Goal: Transaction & Acquisition: Purchase product/service

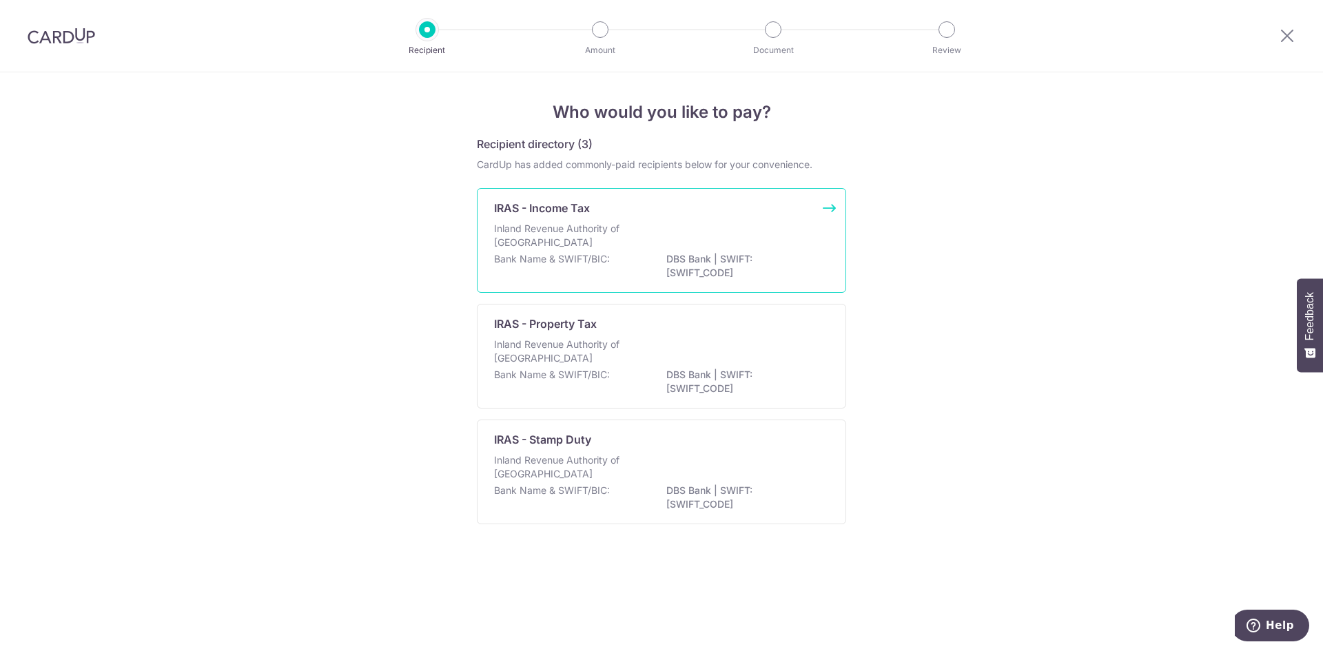
click at [605, 224] on p "Inland Revenue Authority of [GEOGRAPHIC_DATA]" at bounding box center [567, 236] width 146 height 28
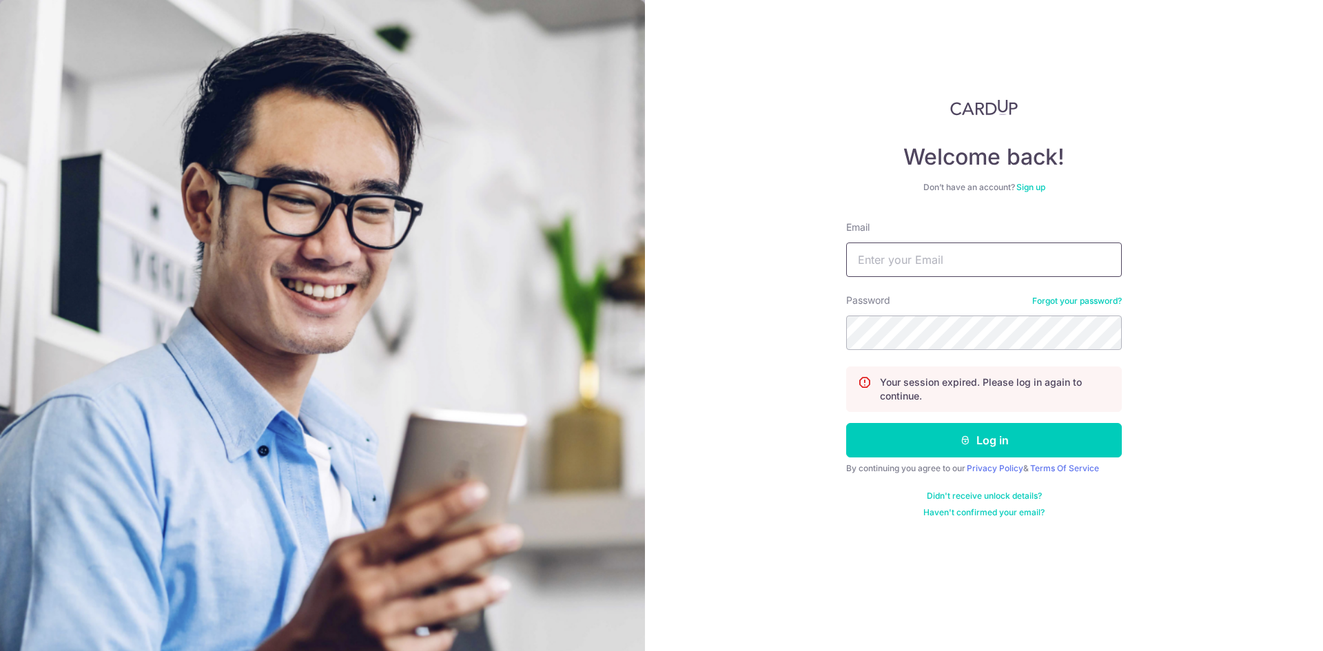
click at [913, 250] on input "Email" at bounding box center [984, 259] width 276 height 34
type input "effenberg688@hotmail.com"
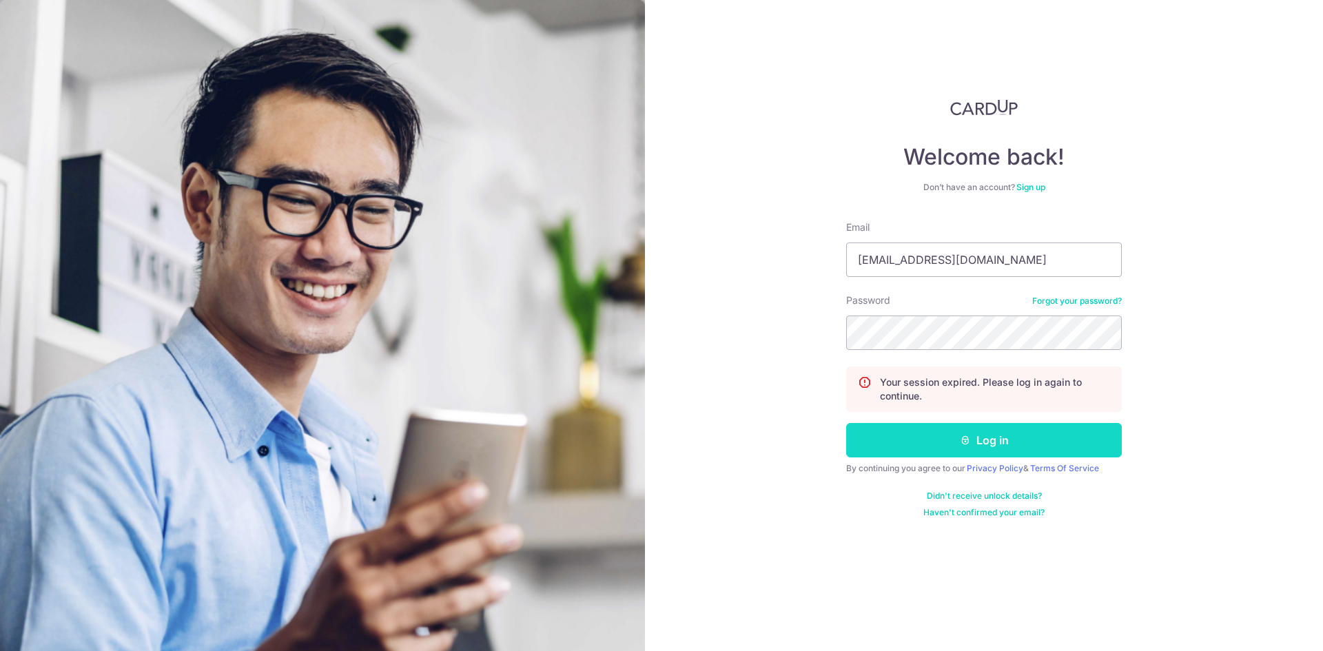
click at [940, 441] on button "Log in" at bounding box center [984, 440] width 276 height 34
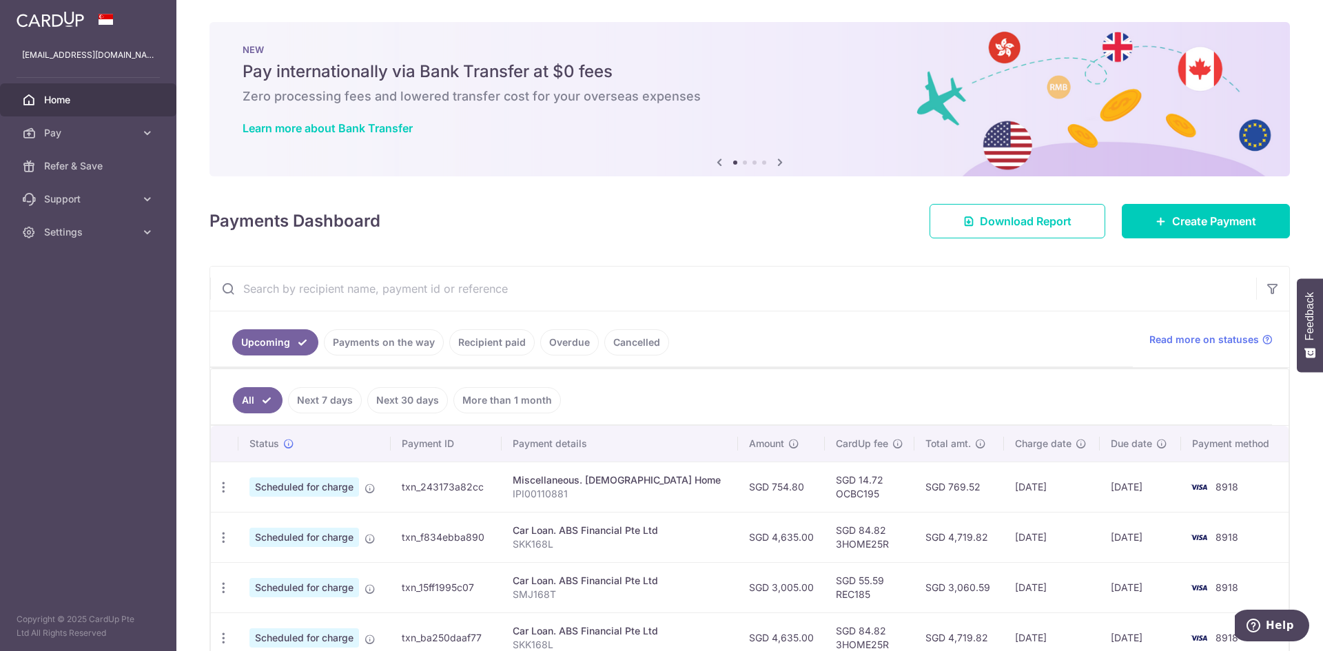
click at [500, 346] on link "Recipient paid" at bounding box center [491, 342] width 85 height 26
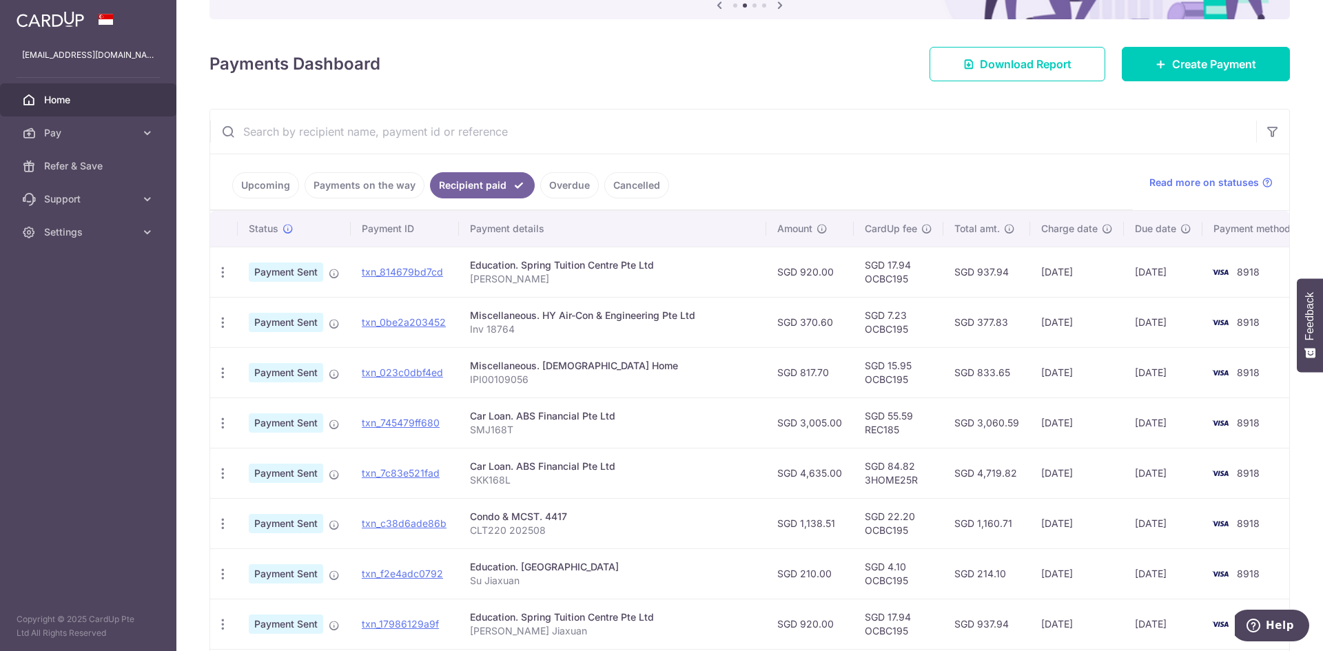
scroll to position [149, 0]
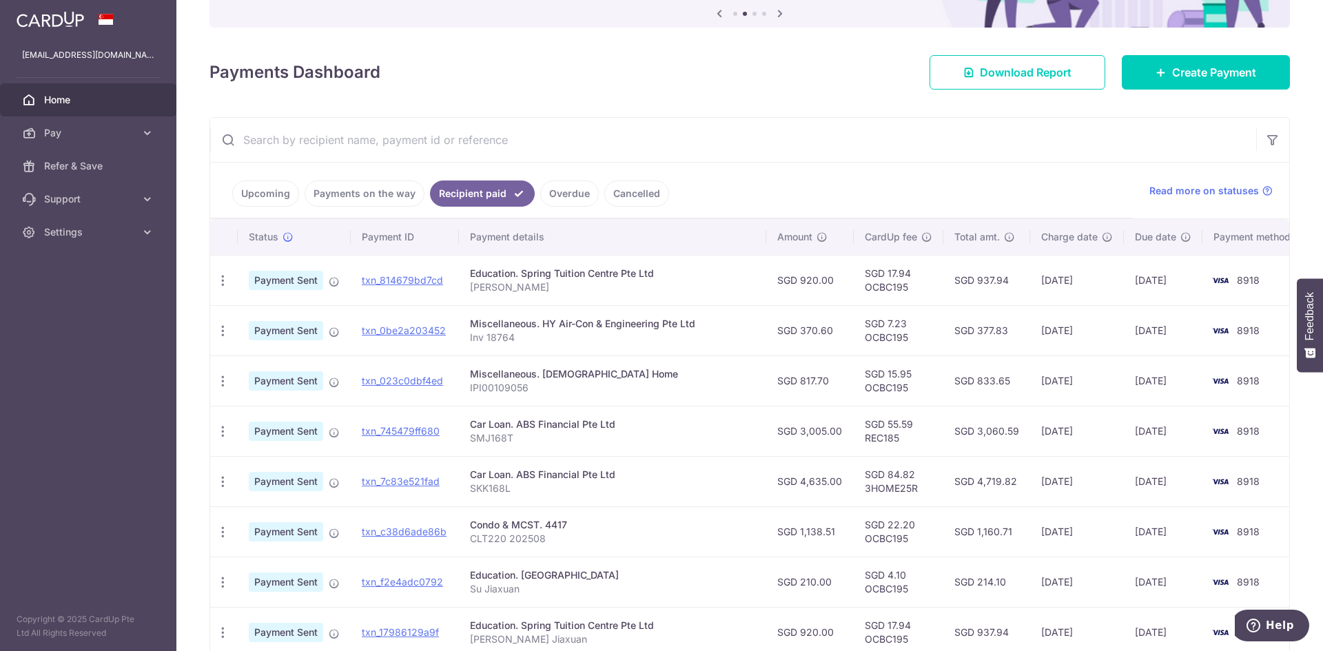
click at [572, 180] on link "Overdue" at bounding box center [569, 193] width 59 height 26
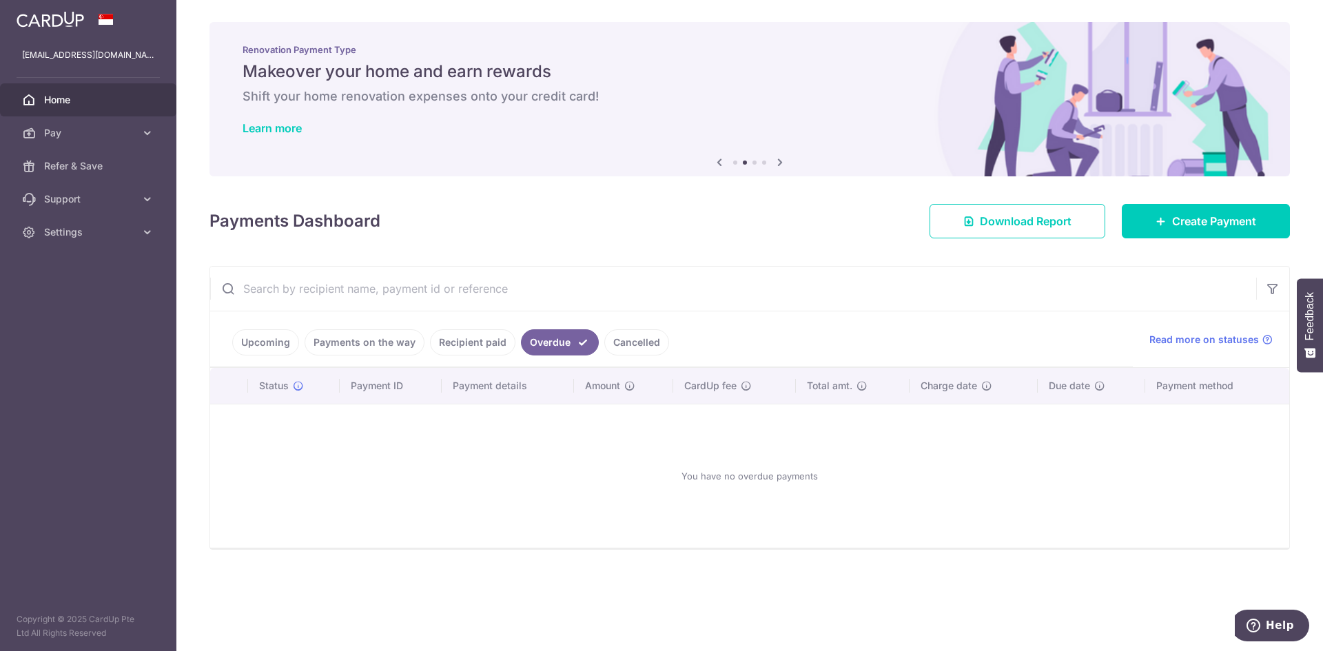
click at [645, 338] on link "Cancelled" at bounding box center [636, 342] width 65 height 26
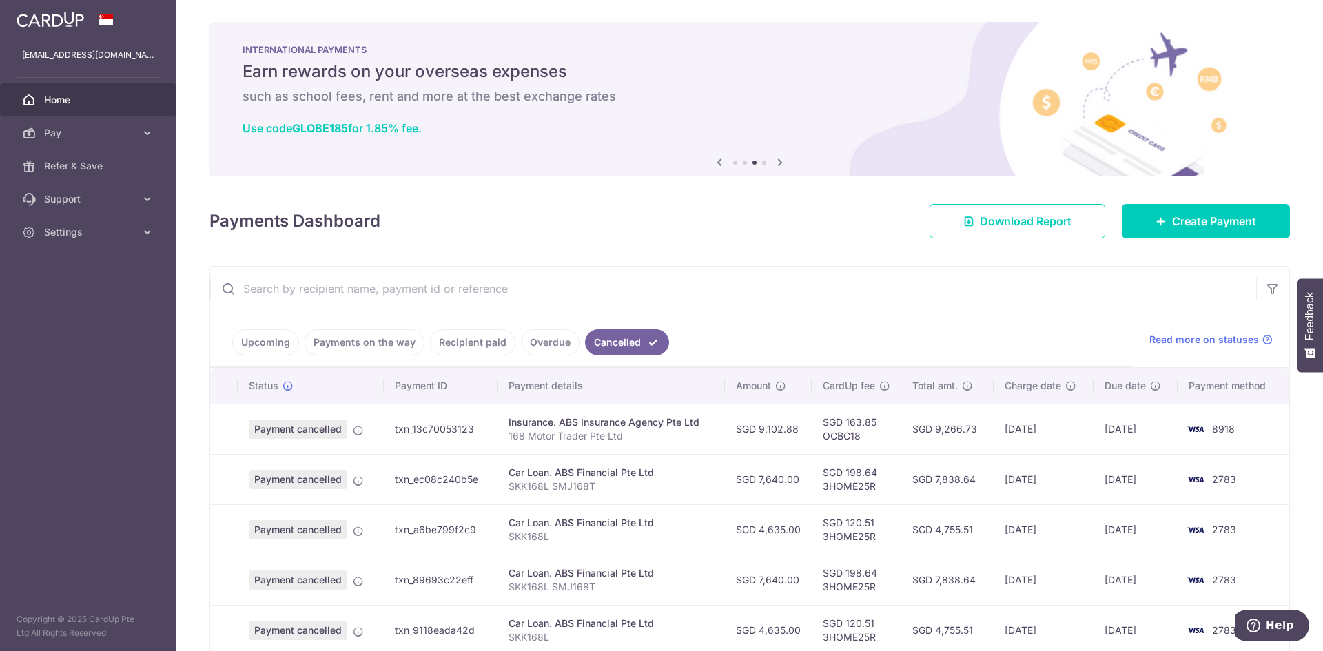
click at [545, 349] on link "Overdue" at bounding box center [550, 342] width 59 height 26
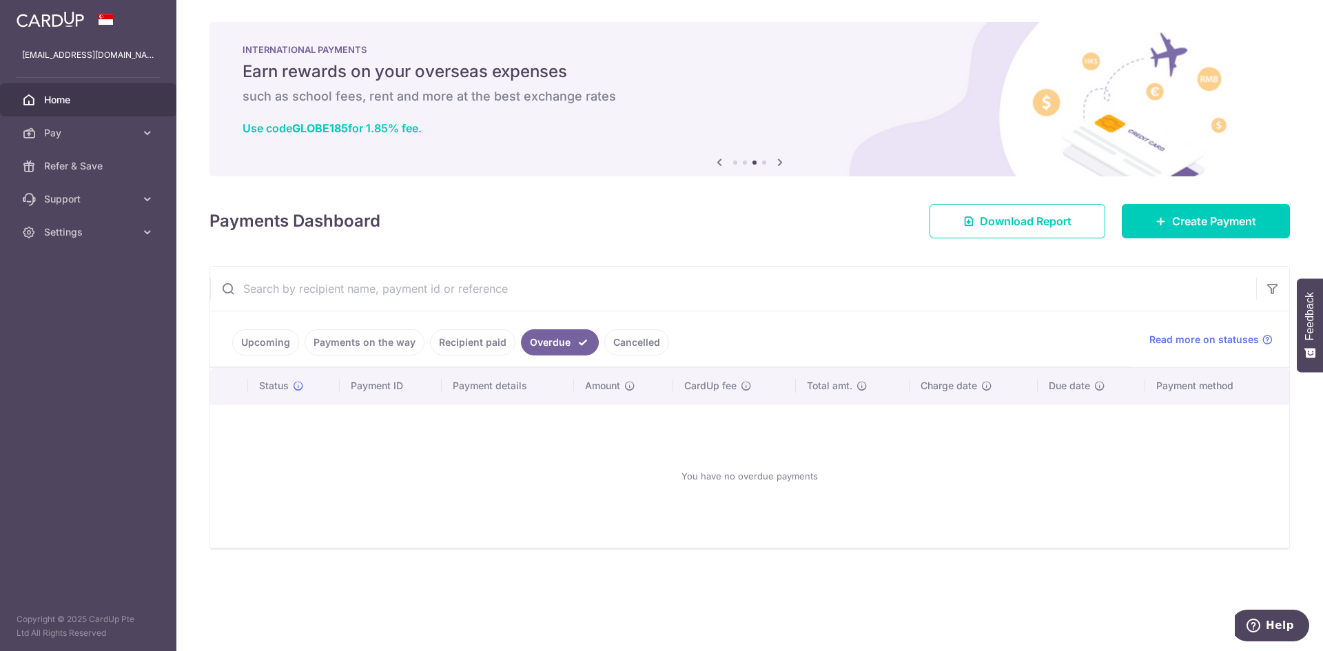
click at [477, 345] on link "Recipient paid" at bounding box center [472, 342] width 85 height 26
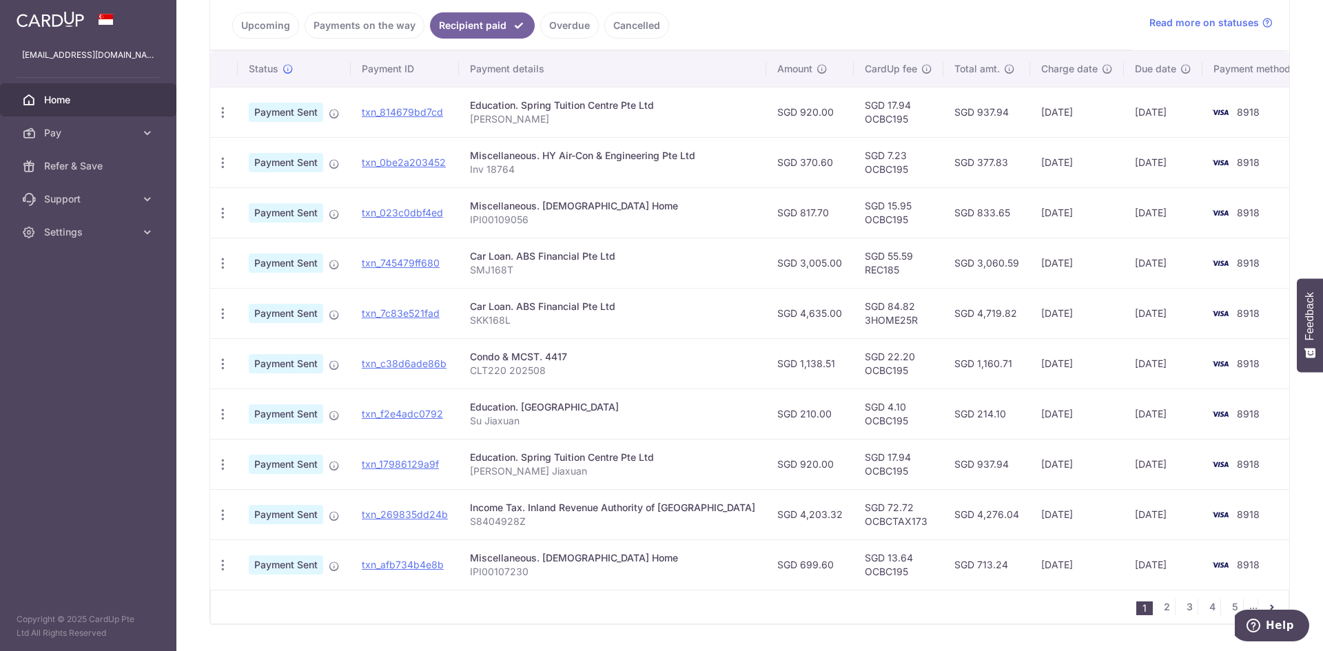
scroll to position [355, 0]
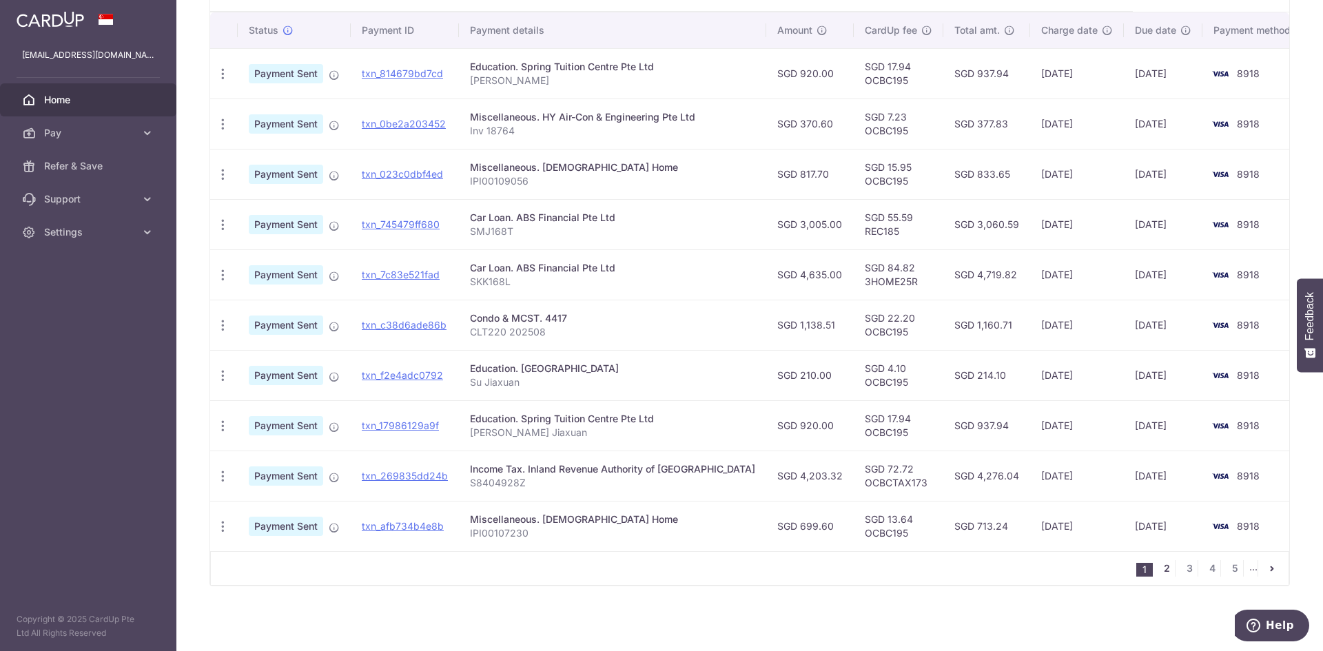
click at [1164, 570] on link "2" at bounding box center [1166, 568] width 17 height 17
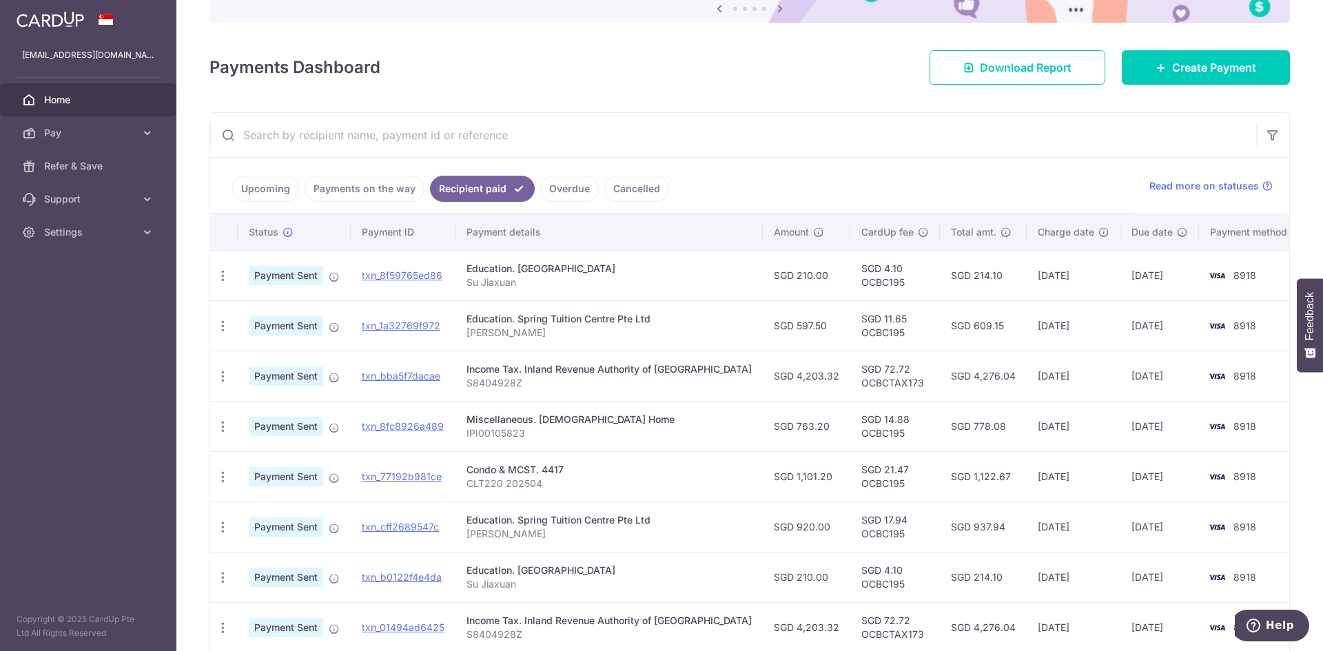
scroll to position [0, 0]
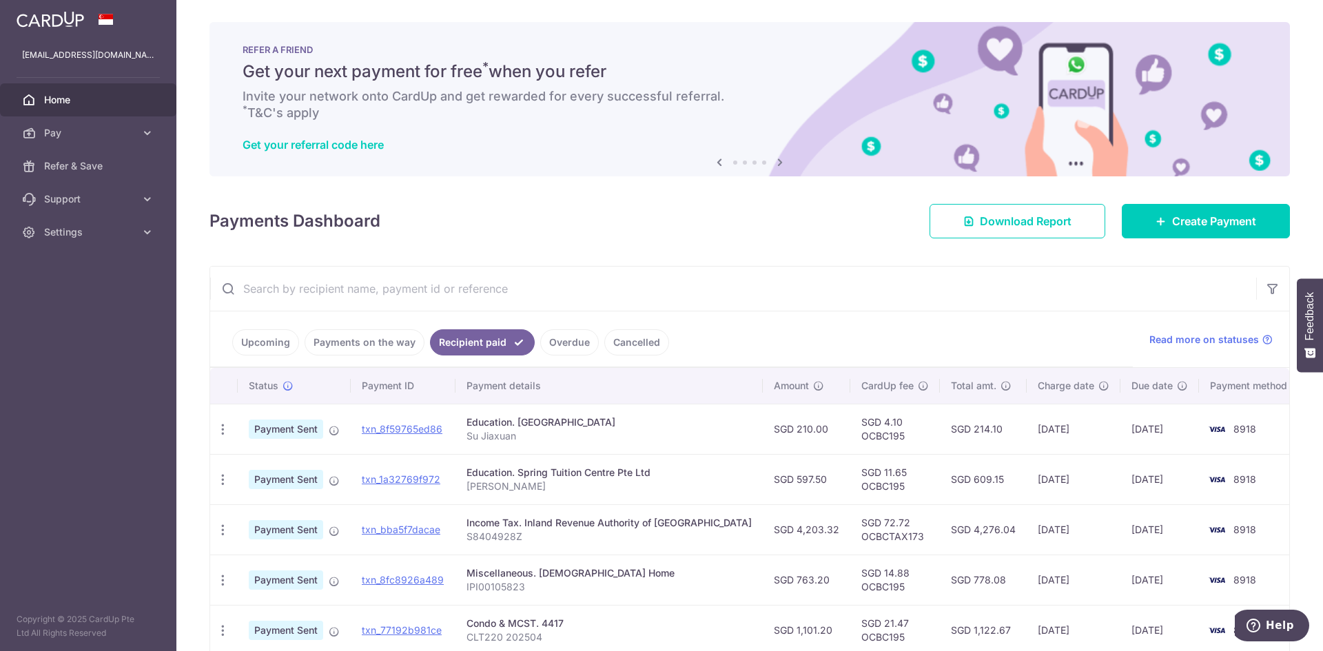
click at [272, 333] on link "Upcoming" at bounding box center [265, 342] width 67 height 26
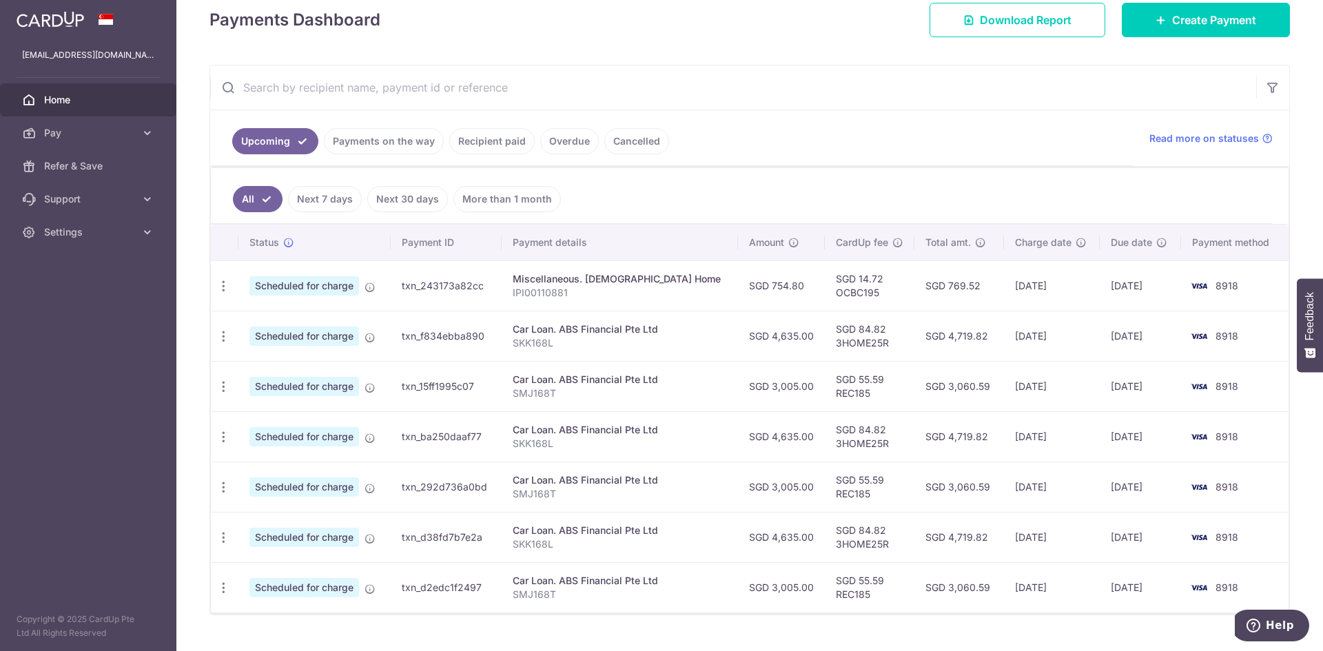
scroll to position [207, 0]
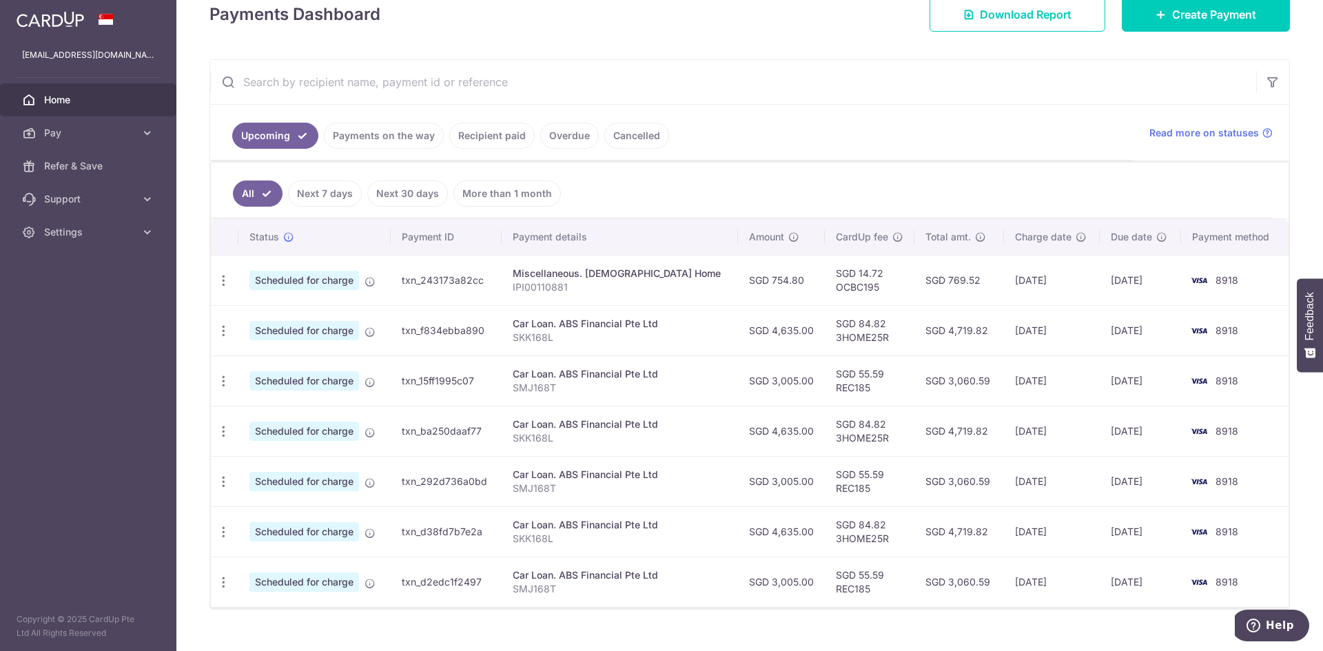
click at [381, 127] on link "Payments on the way" at bounding box center [384, 136] width 120 height 26
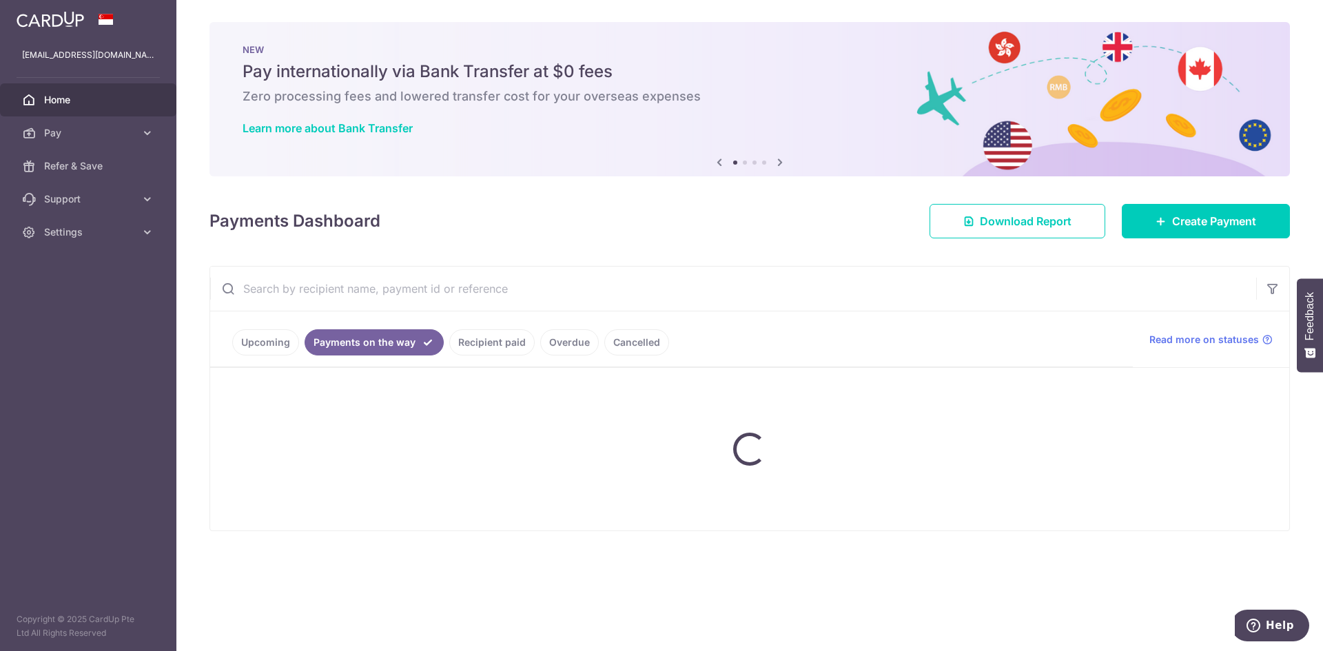
scroll to position [0, 0]
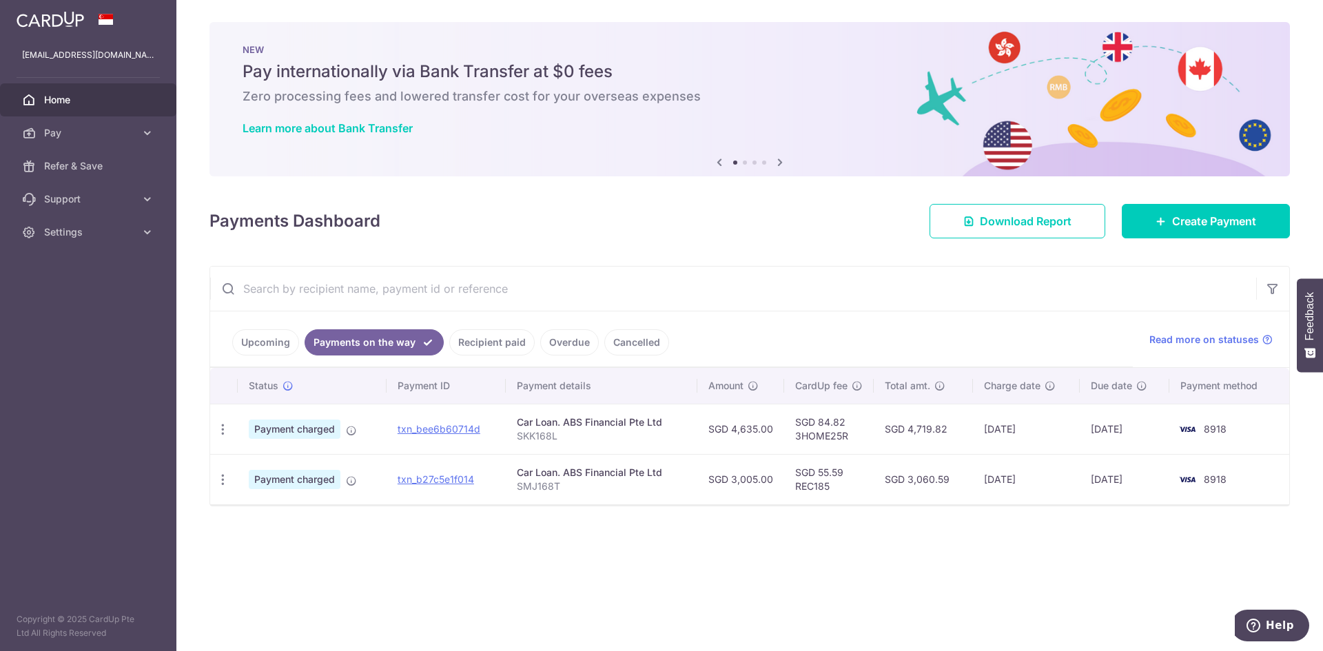
click at [495, 344] on link "Recipient paid" at bounding box center [491, 342] width 85 height 26
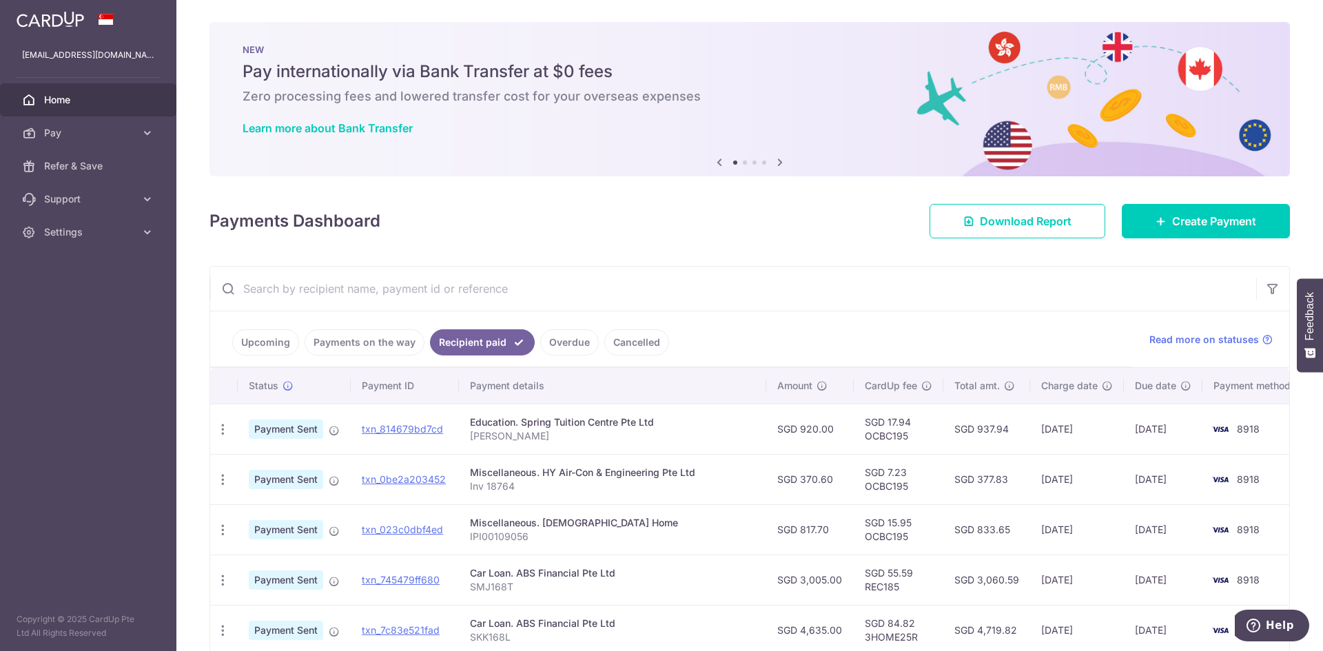
click at [560, 340] on link "Overdue" at bounding box center [569, 342] width 59 height 26
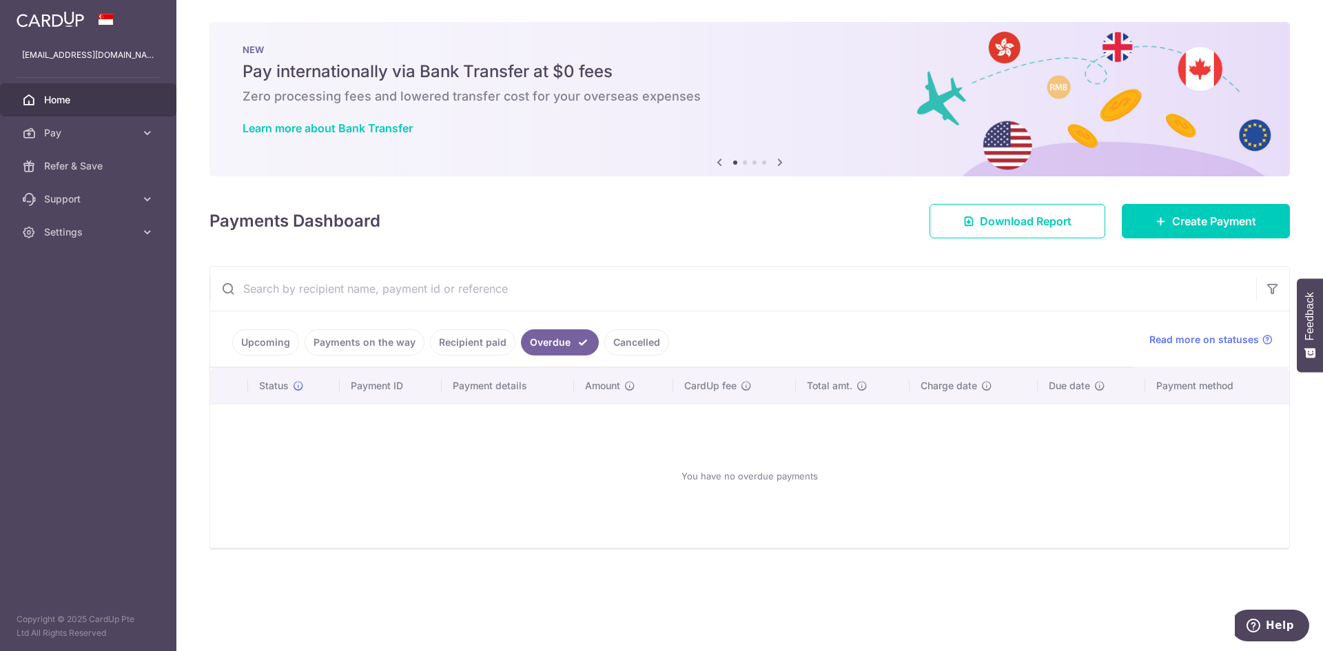
click at [462, 346] on link "Recipient paid" at bounding box center [472, 342] width 85 height 26
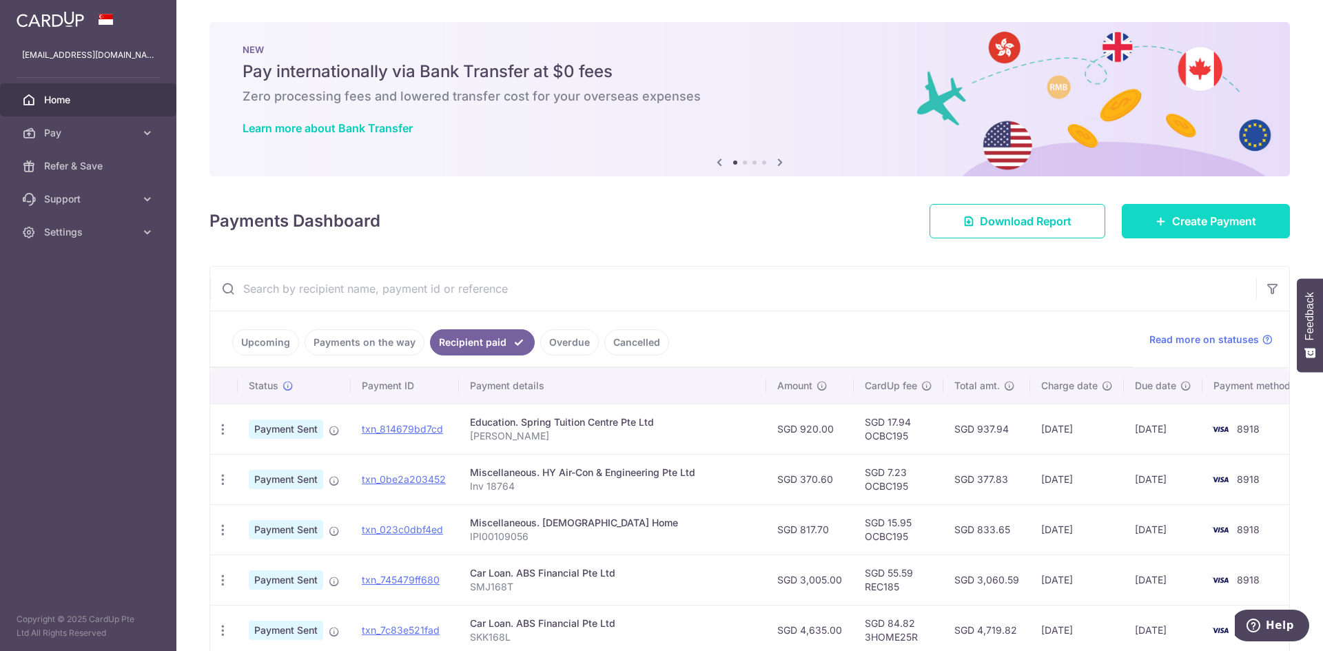
click at [1200, 216] on span "Create Payment" at bounding box center [1214, 221] width 84 height 17
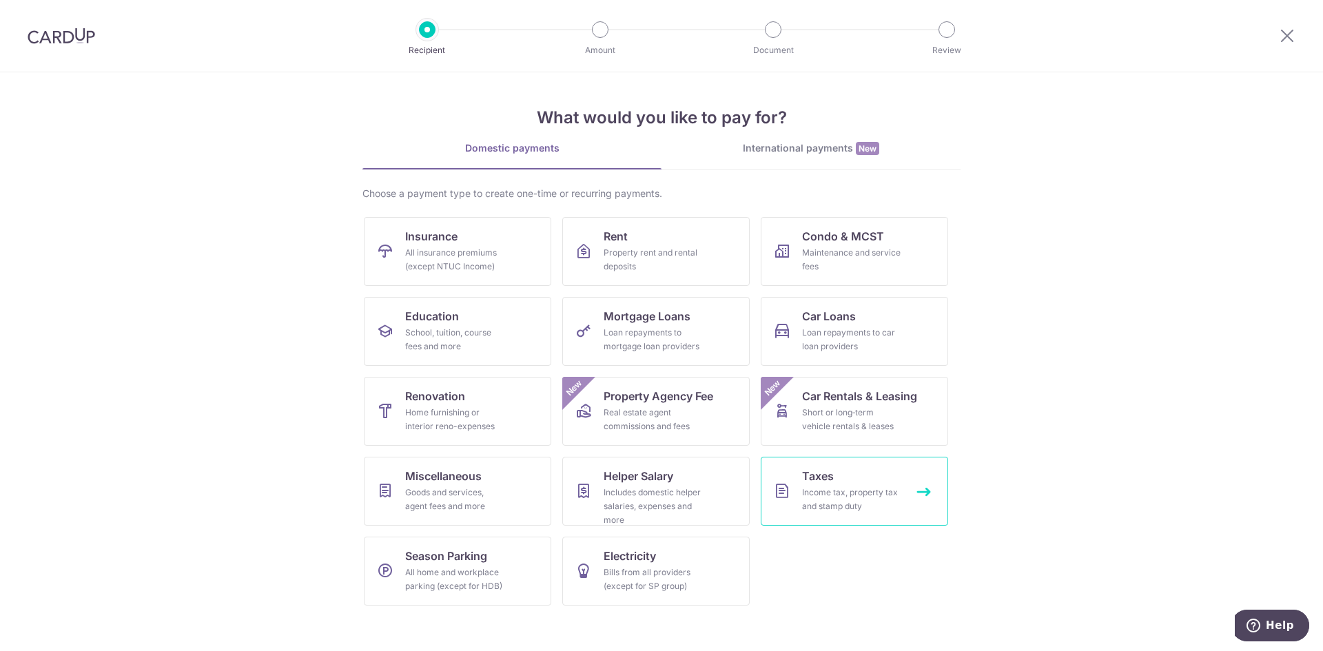
click at [838, 475] on link "Taxes Income tax, property tax and stamp duty" at bounding box center [854, 491] width 187 height 69
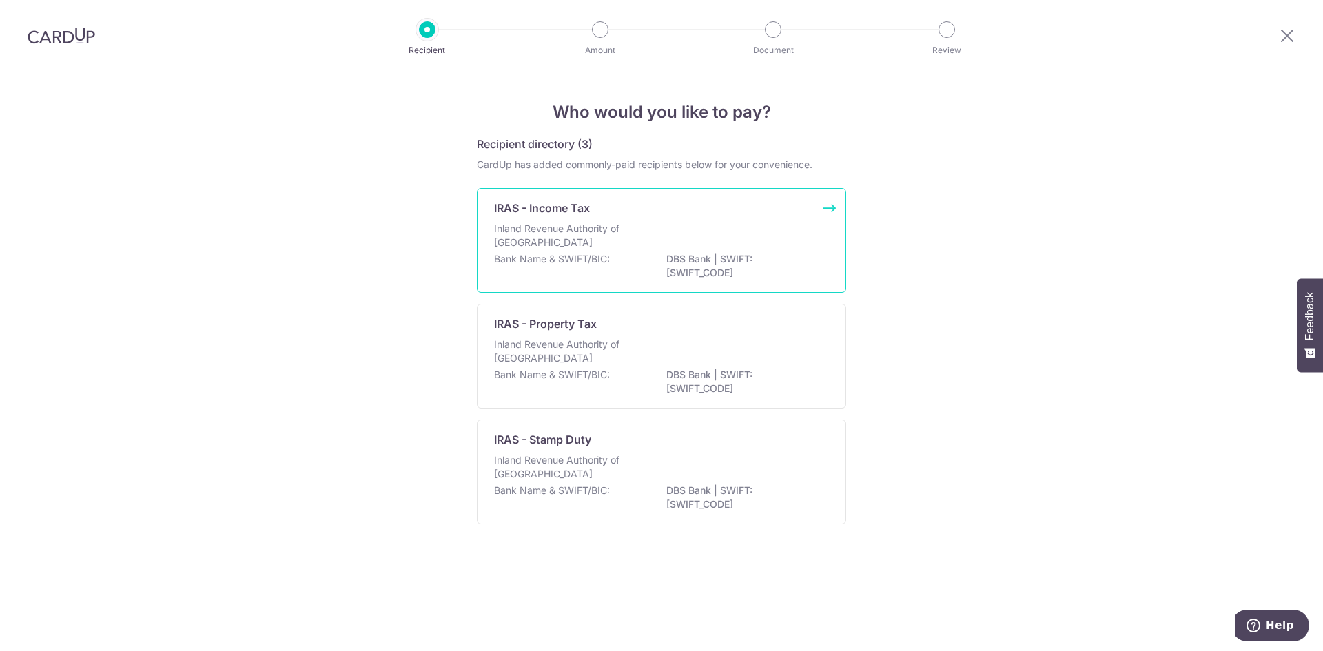
click at [634, 248] on p "Inland Revenue Authority of [GEOGRAPHIC_DATA]" at bounding box center [567, 236] width 146 height 28
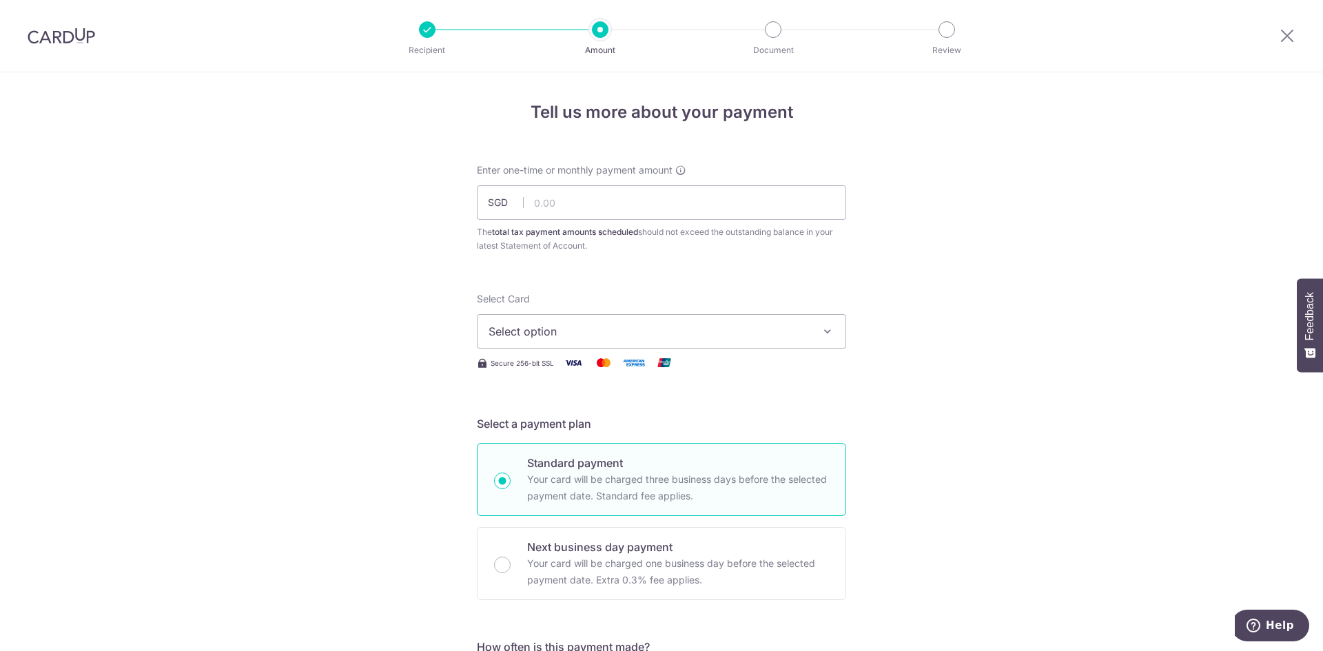
drag, startPoint x: 43, startPoint y: 33, endPoint x: 714, endPoint y: 87, distance: 673.2
click at [43, 33] on img at bounding box center [62, 36] width 68 height 17
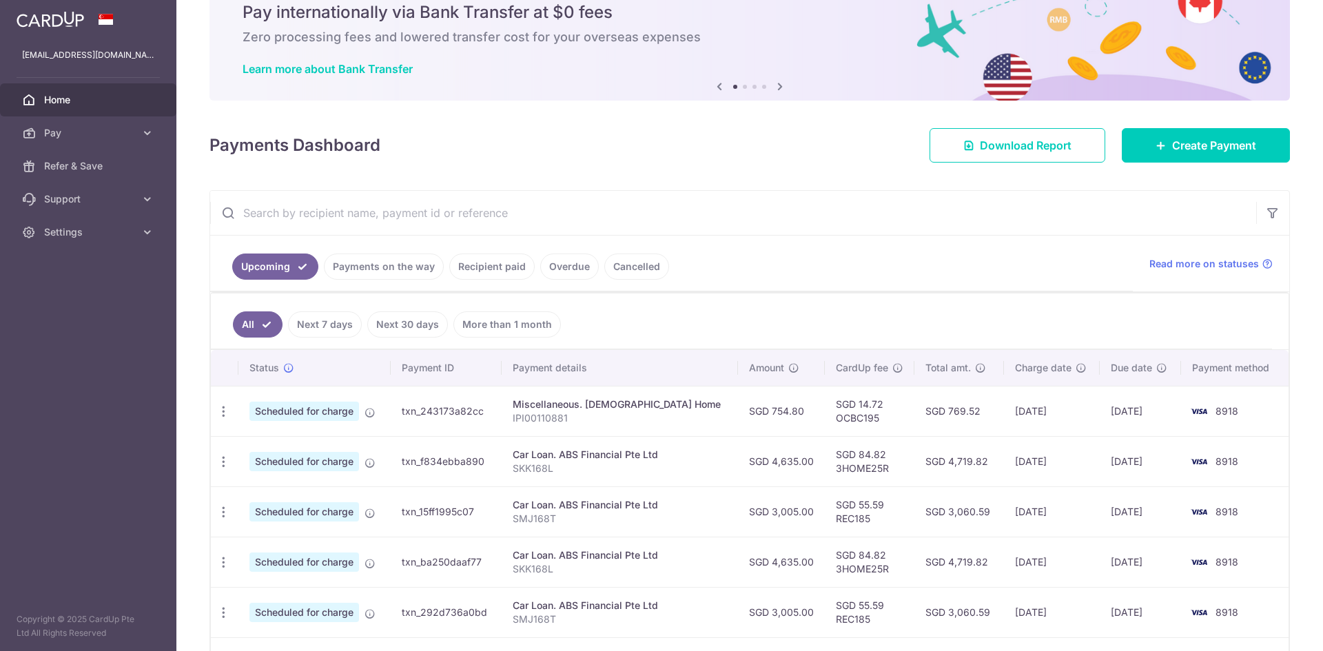
scroll to position [214, 0]
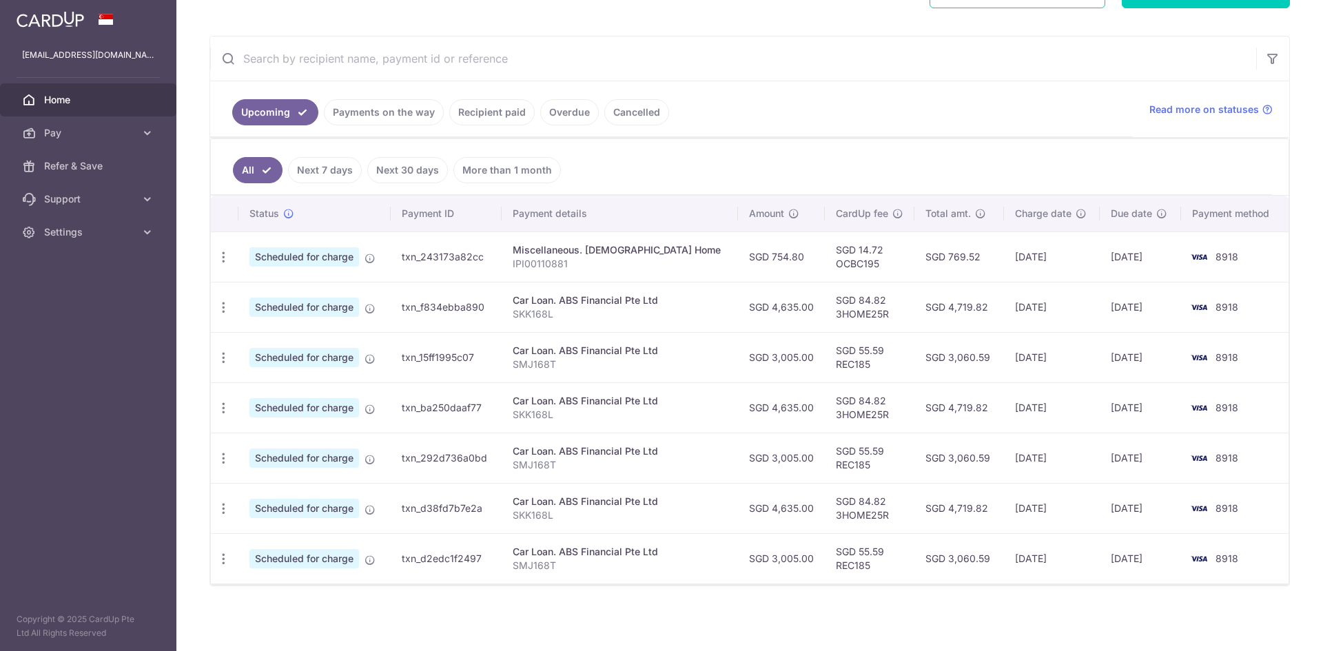
click at [483, 111] on link "Recipient paid" at bounding box center [491, 112] width 85 height 26
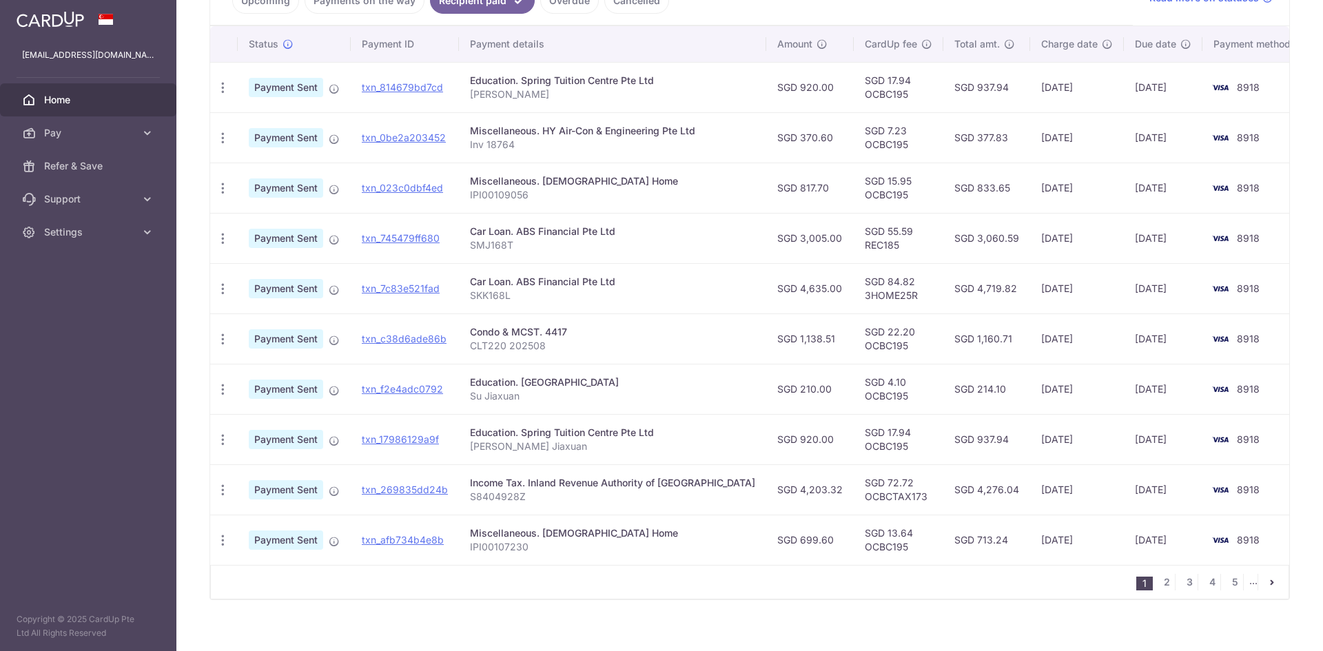
scroll to position [339, 0]
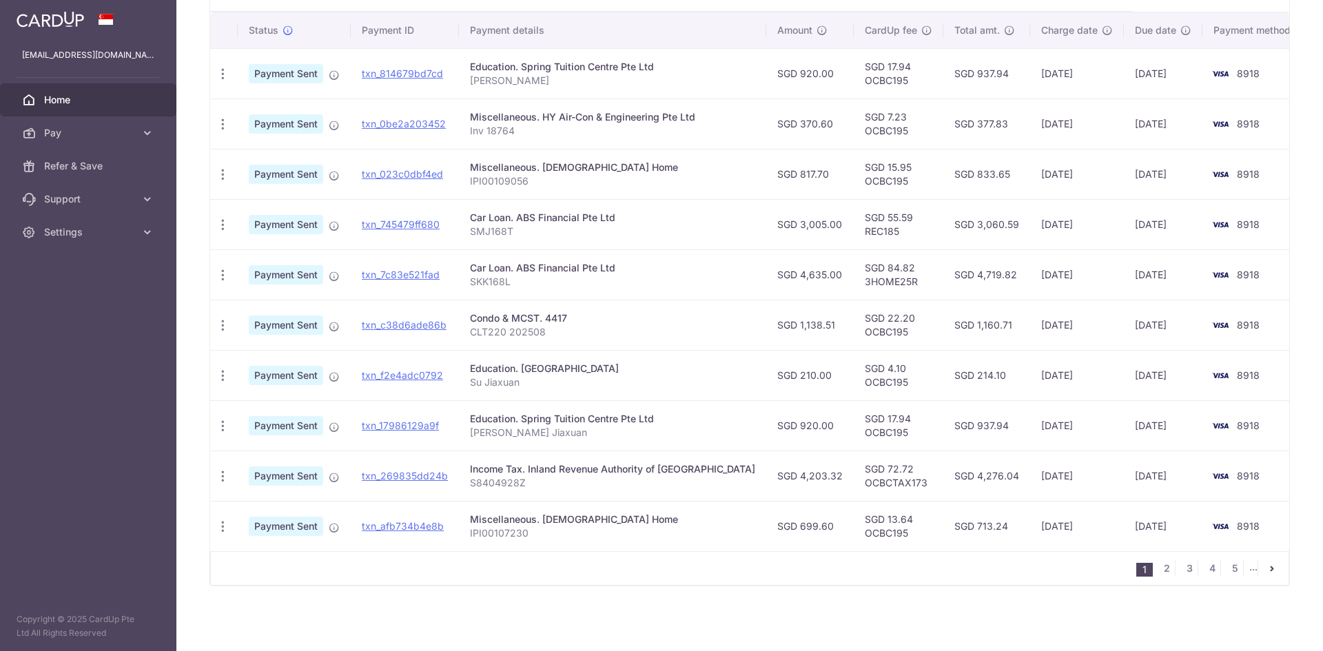
click at [421, 469] on td "txn_269835dd24b" at bounding box center [405, 476] width 108 height 50
click at [421, 473] on link "txn_269835dd24b" at bounding box center [405, 476] width 86 height 12
click at [288, 479] on span "Payment Sent" at bounding box center [286, 475] width 74 height 19
click at [220, 472] on icon "button" at bounding box center [223, 476] width 14 height 14
click at [258, 515] on span "PDF Receipt" at bounding box center [296, 514] width 94 height 14
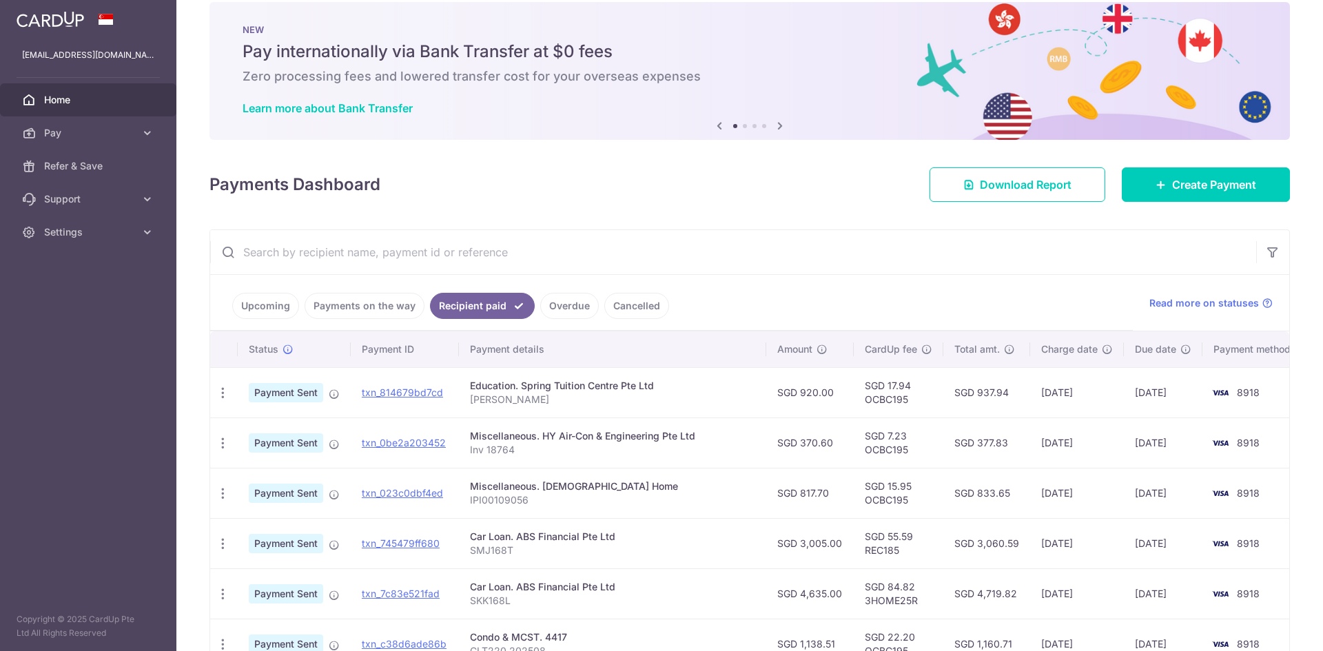
scroll to position [0, 0]
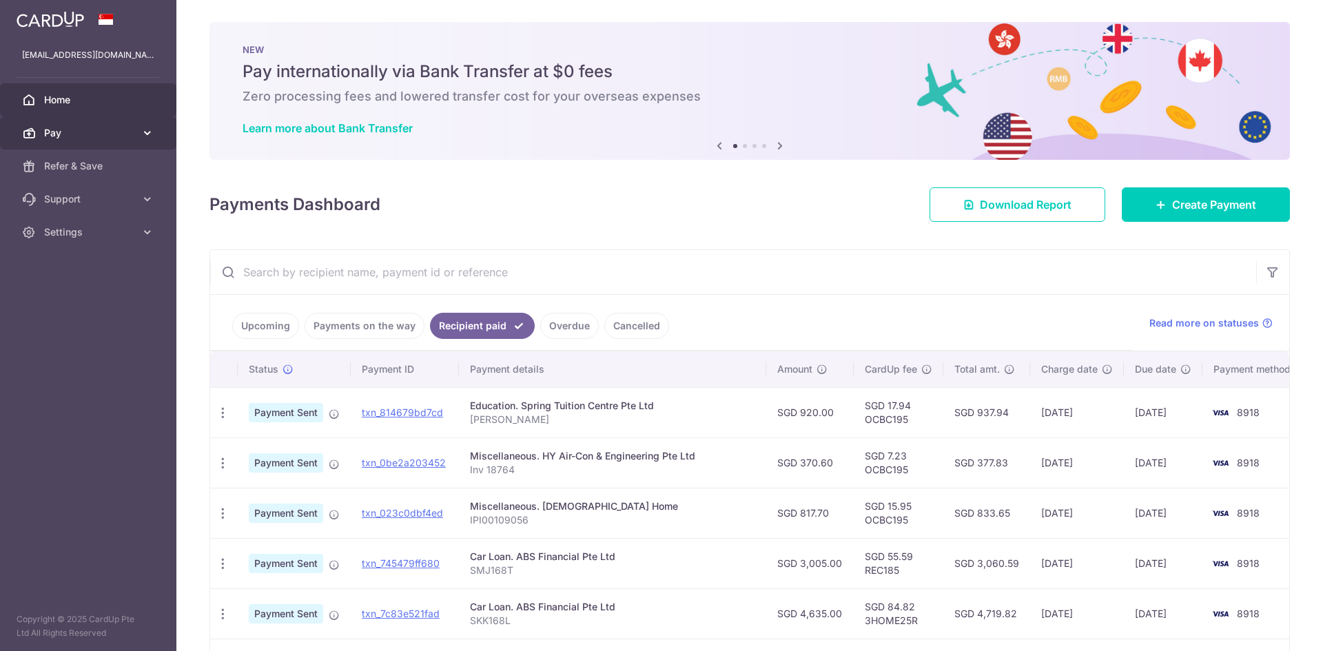
click at [141, 133] on icon at bounding box center [148, 133] width 14 height 14
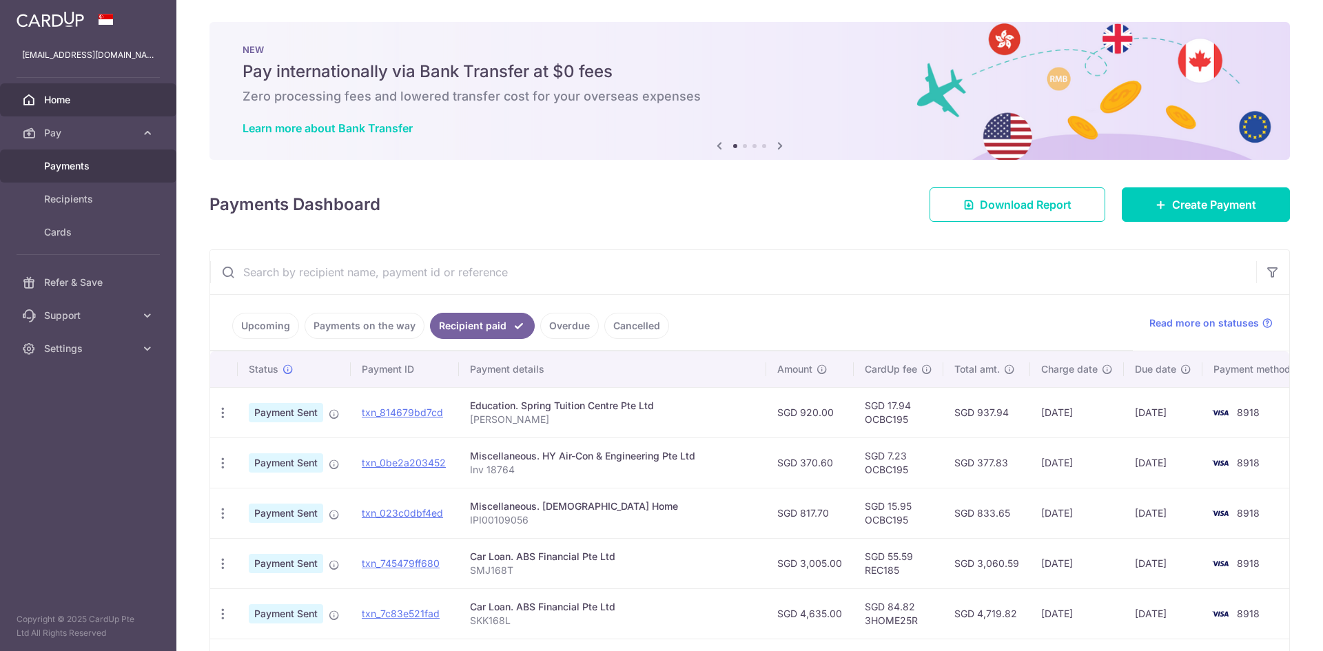
click at [97, 171] on span "Payments" at bounding box center [89, 166] width 91 height 14
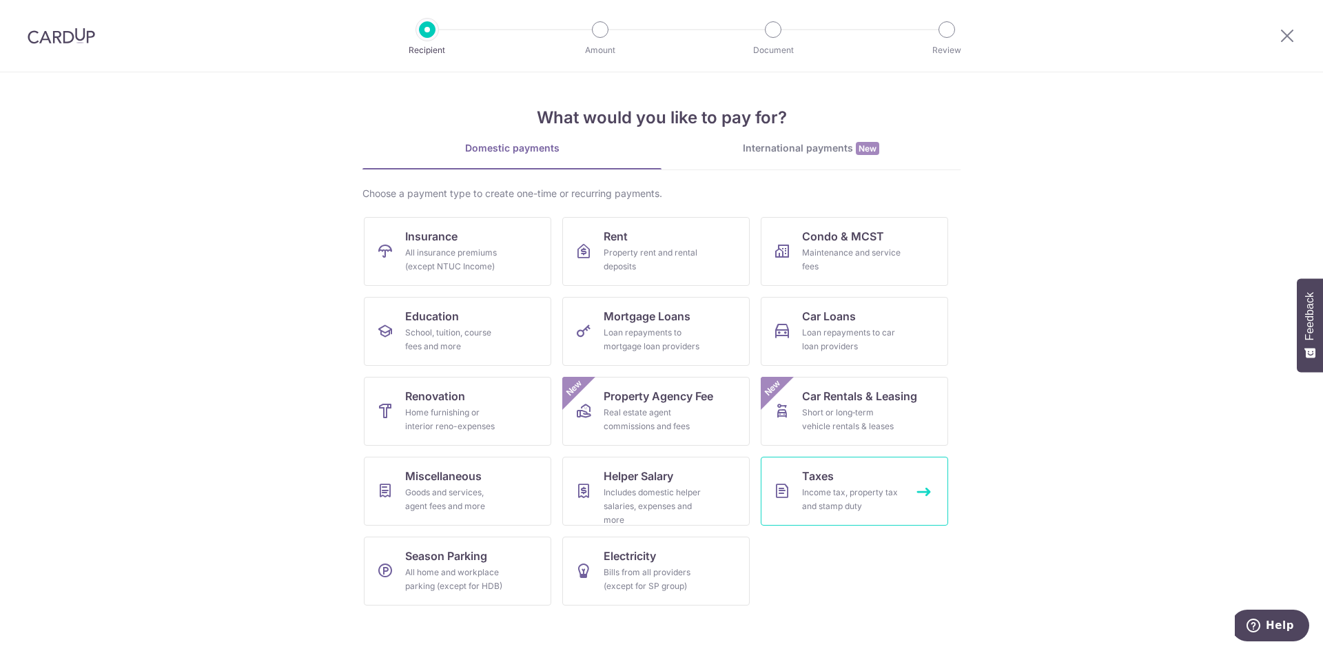
click at [861, 490] on div "Income tax, property tax and stamp duty" at bounding box center [851, 500] width 99 height 28
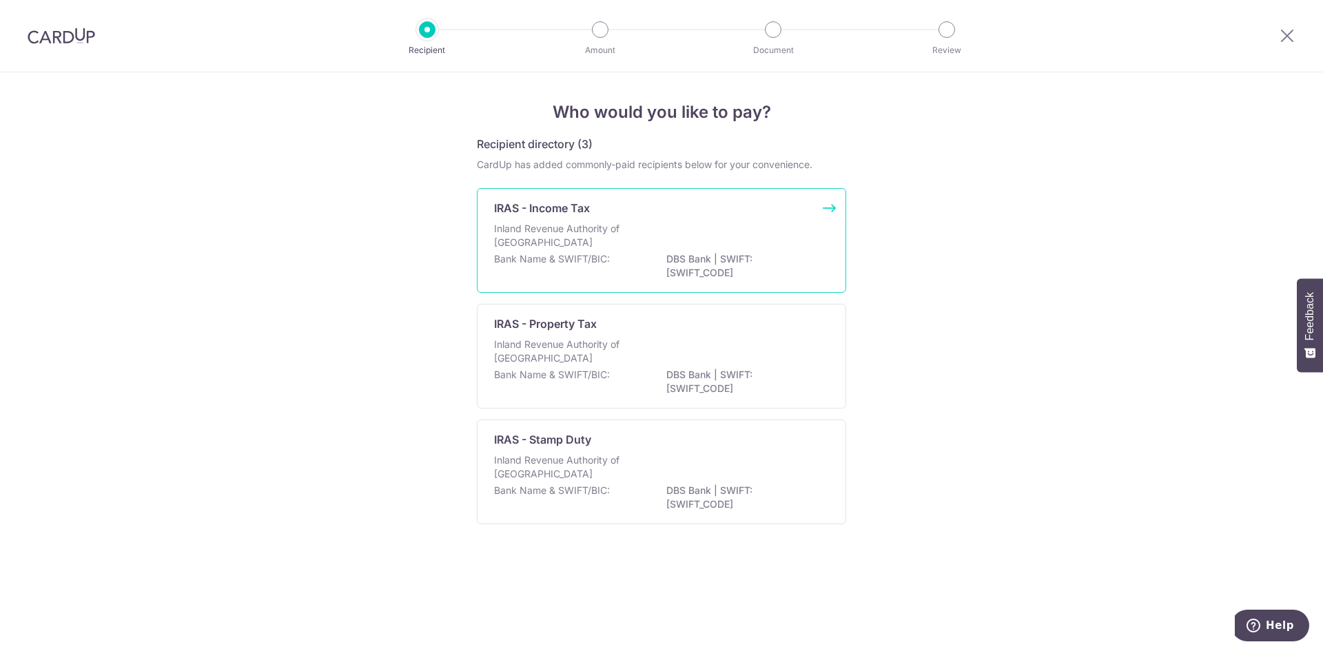
click at [632, 256] on div "Bank Name & SWIFT/BIC: DBS Bank | SWIFT: [SWIFT_CODE]" at bounding box center [661, 266] width 335 height 29
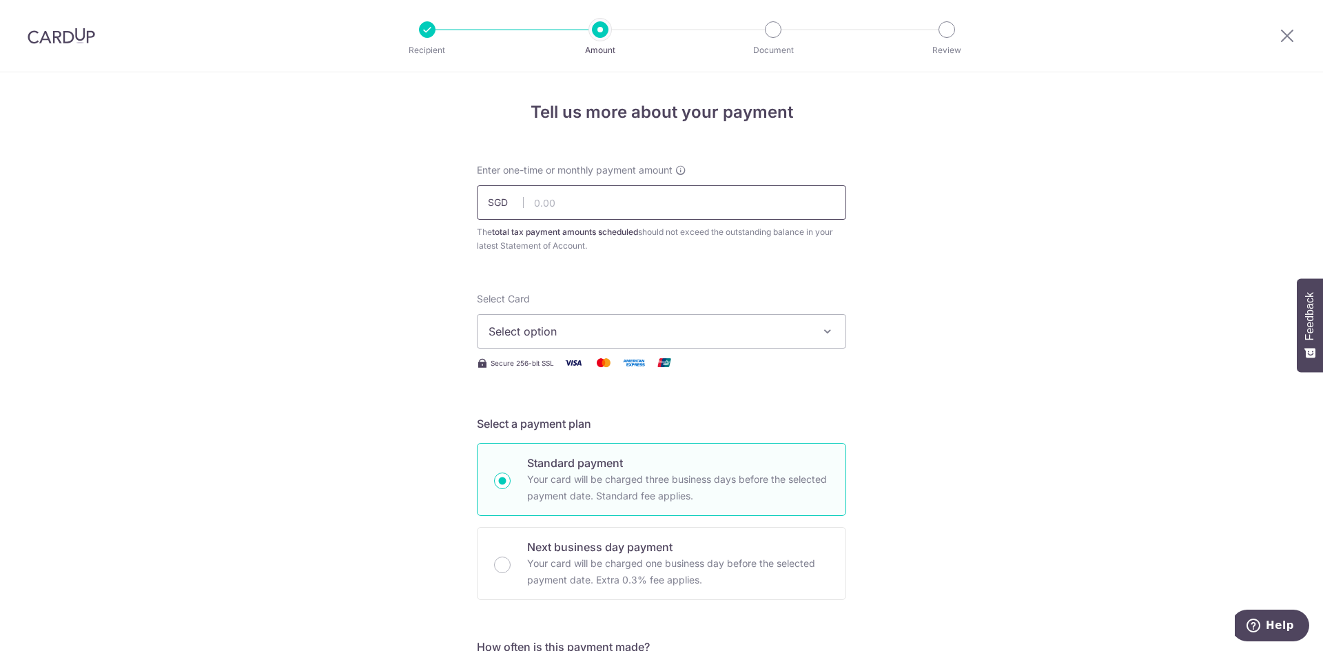
click at [613, 206] on input "text" at bounding box center [661, 202] width 369 height 34
drag, startPoint x: 568, startPoint y: 206, endPoint x: 552, endPoint y: 207, distance: 15.9
click at [552, 207] on input "4203.27" at bounding box center [661, 202] width 369 height 34
type input "4,204.00"
click at [662, 327] on span "Select option" at bounding box center [648, 331] width 321 height 17
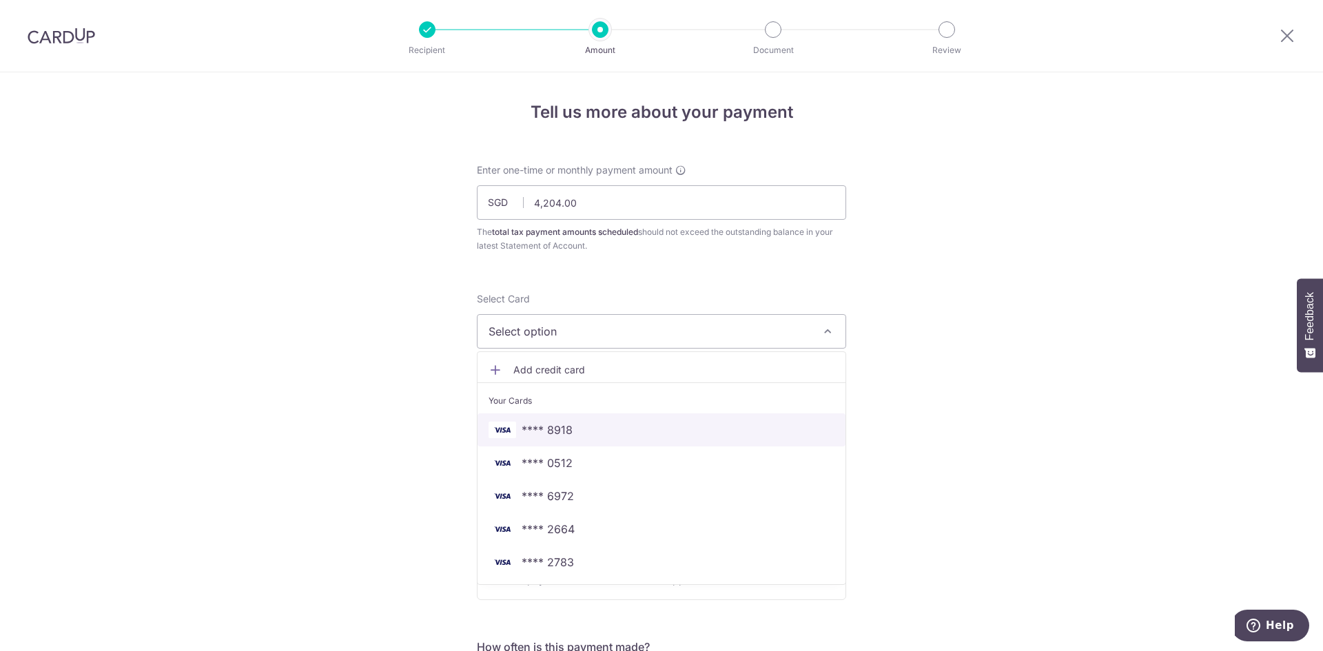
click at [614, 433] on span "**** 8918" at bounding box center [661, 430] width 346 height 17
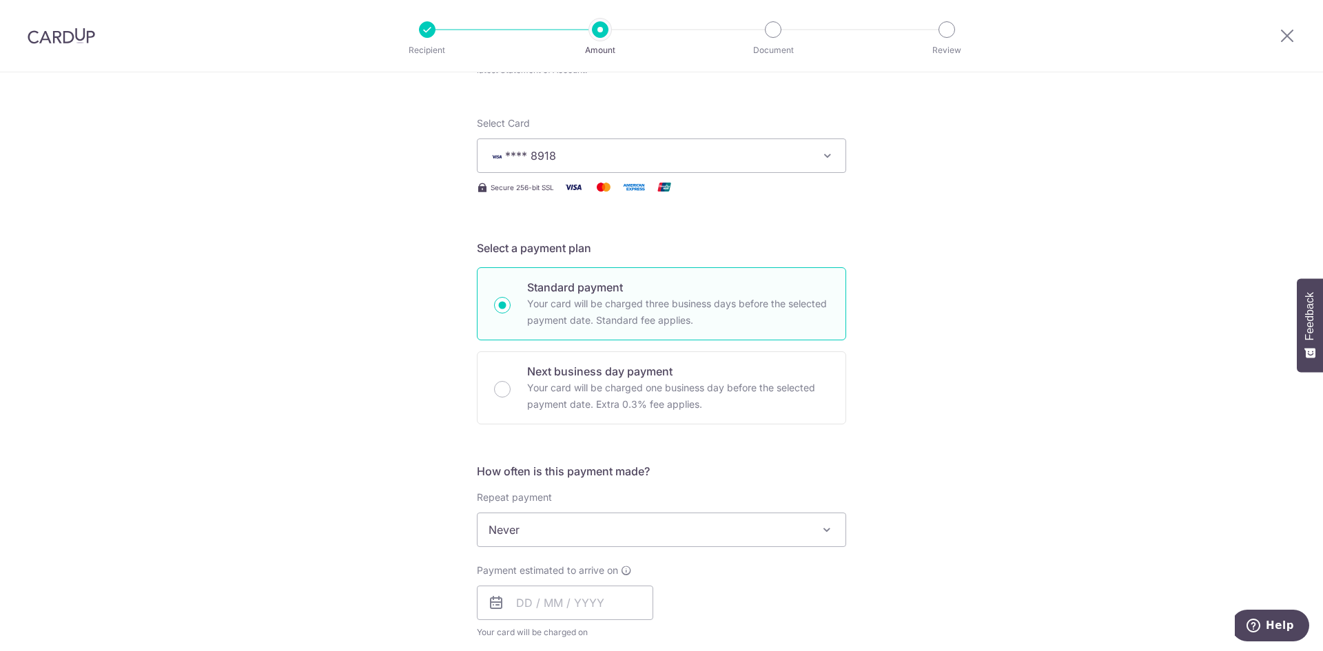
scroll to position [344, 0]
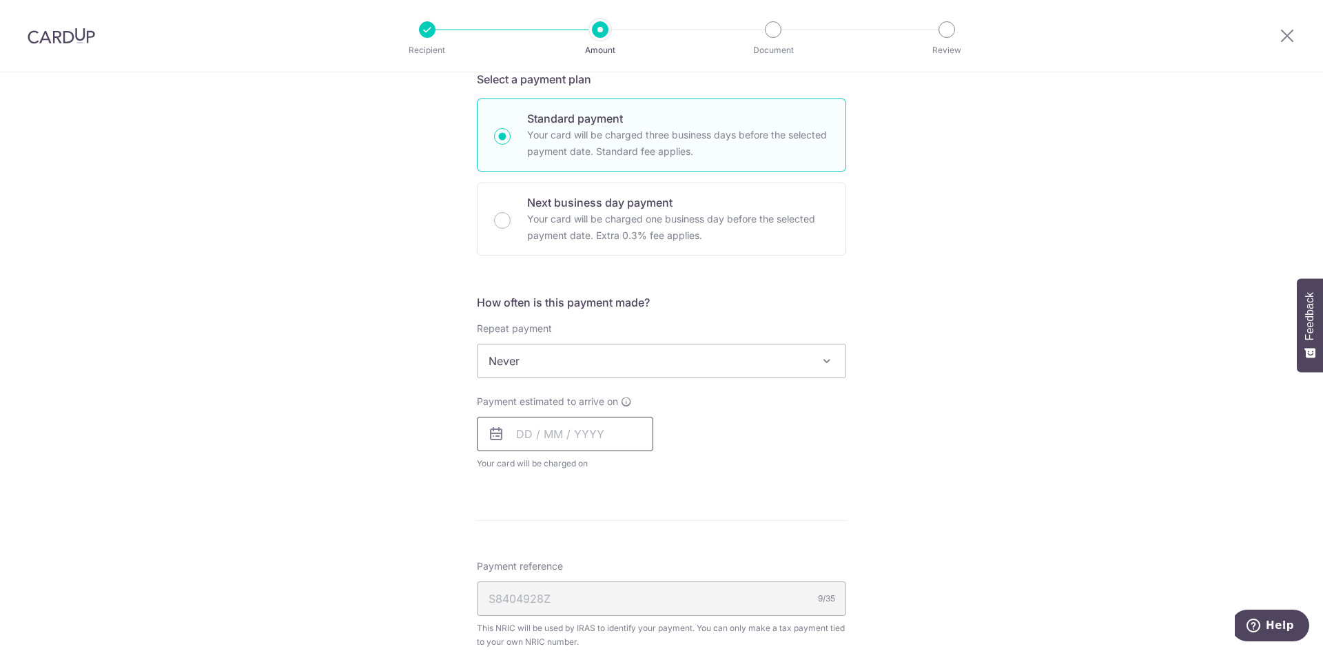
click at [574, 426] on input "text" at bounding box center [565, 434] width 176 height 34
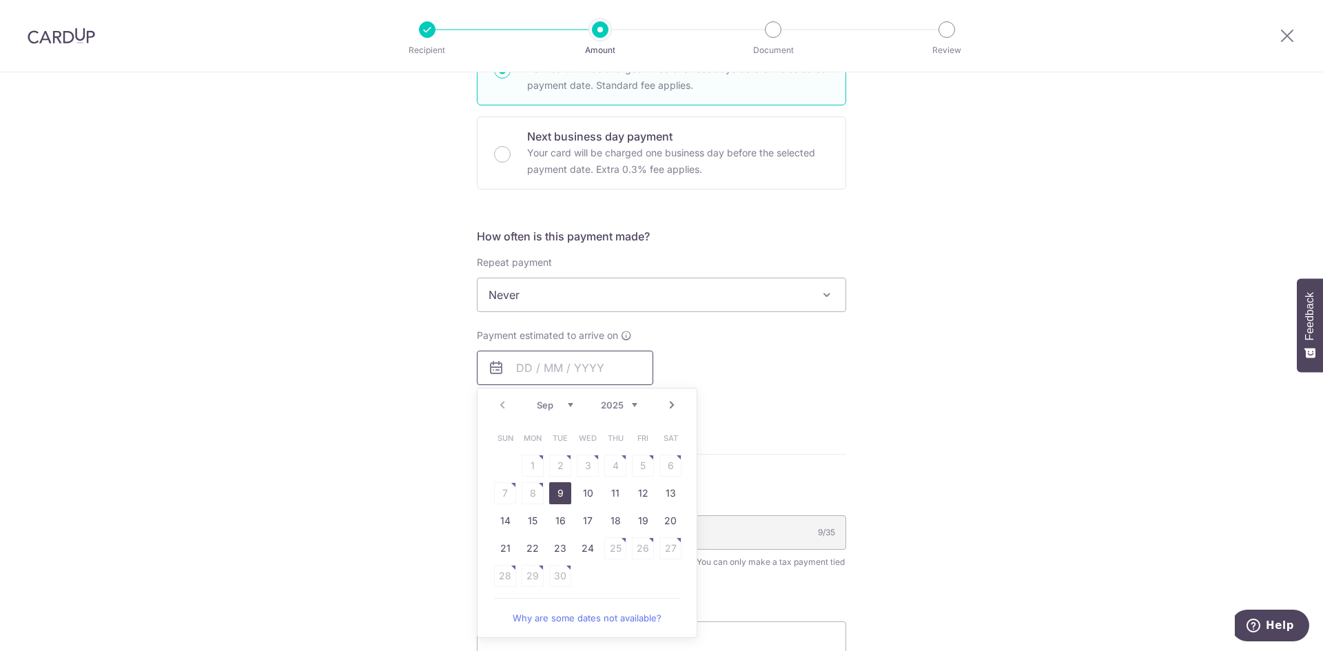
scroll to position [551, 0]
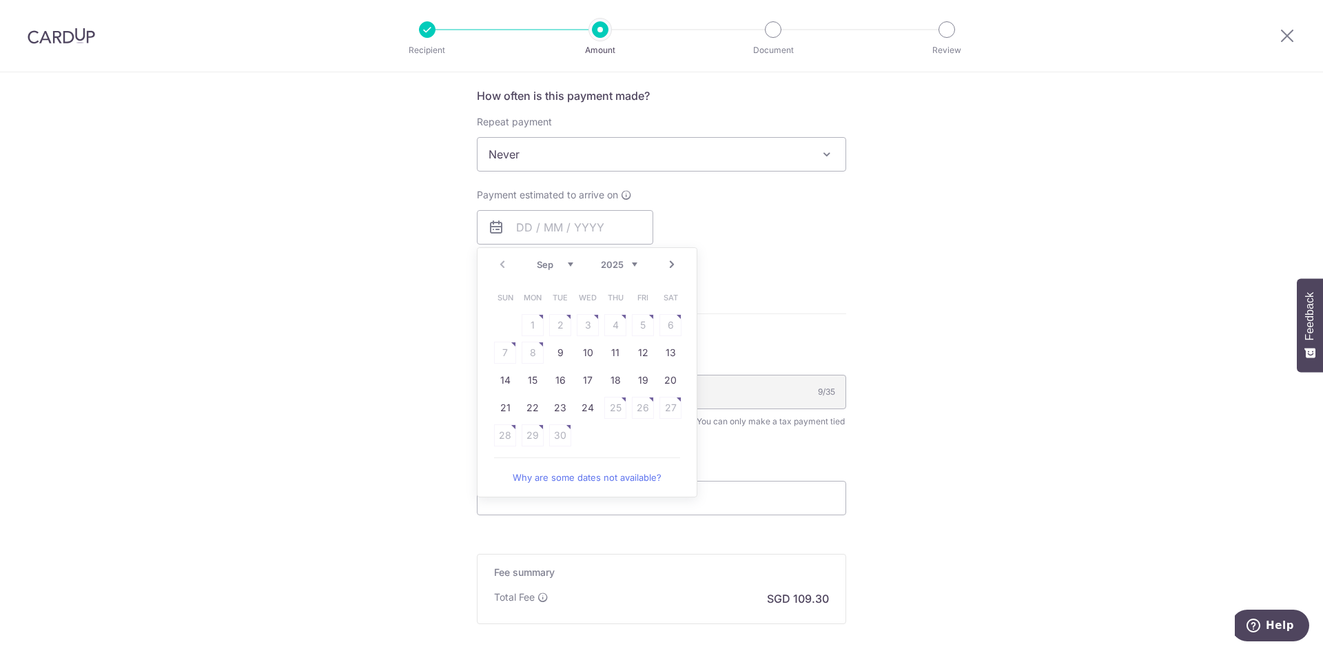
click at [585, 477] on link "Why are some dates not available?" at bounding box center [587, 478] width 186 height 28
click at [616, 405] on table "Sun Mon Tue Wed Thu Fri Sat 1 2 3 4 5 6 7 8 9 10 11 12 13 14 15 16 17 18 19 20 …" at bounding box center [587, 366] width 193 height 165
click at [751, 285] on form "Enter one-time or monthly payment amount SGD 4,204.00 4204.00 The total tax pay…" at bounding box center [661, 174] width 369 height 1124
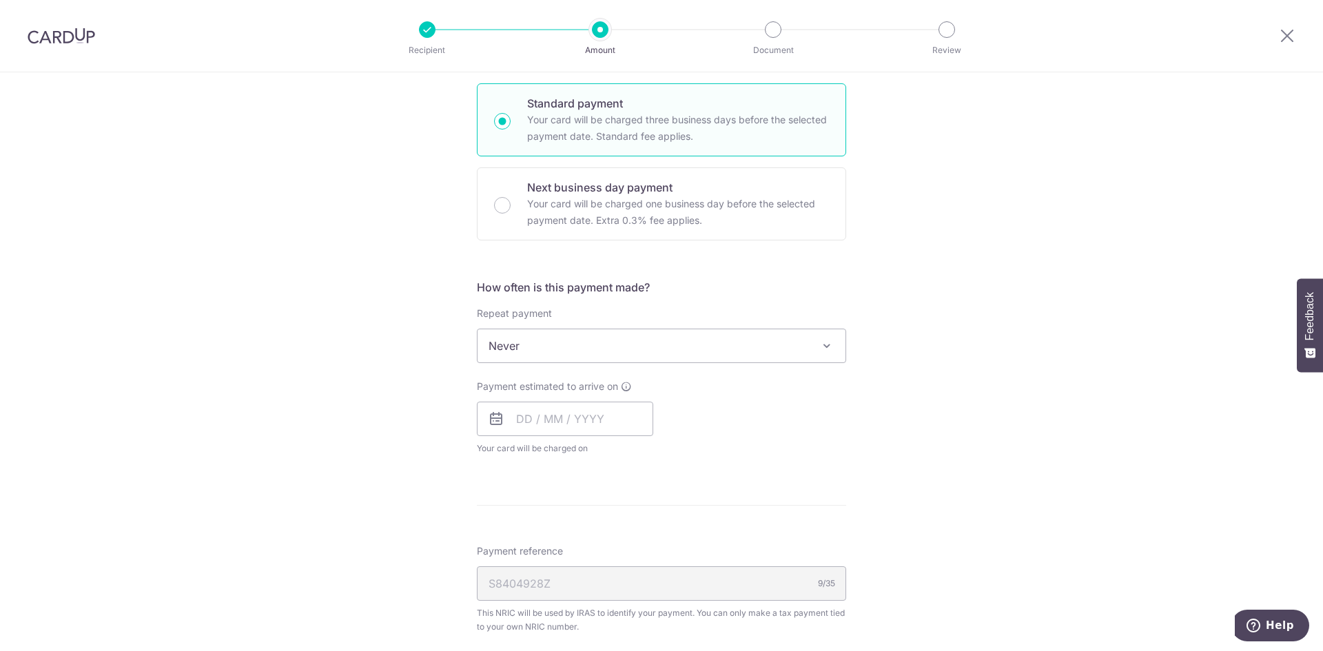
scroll to position [413, 0]
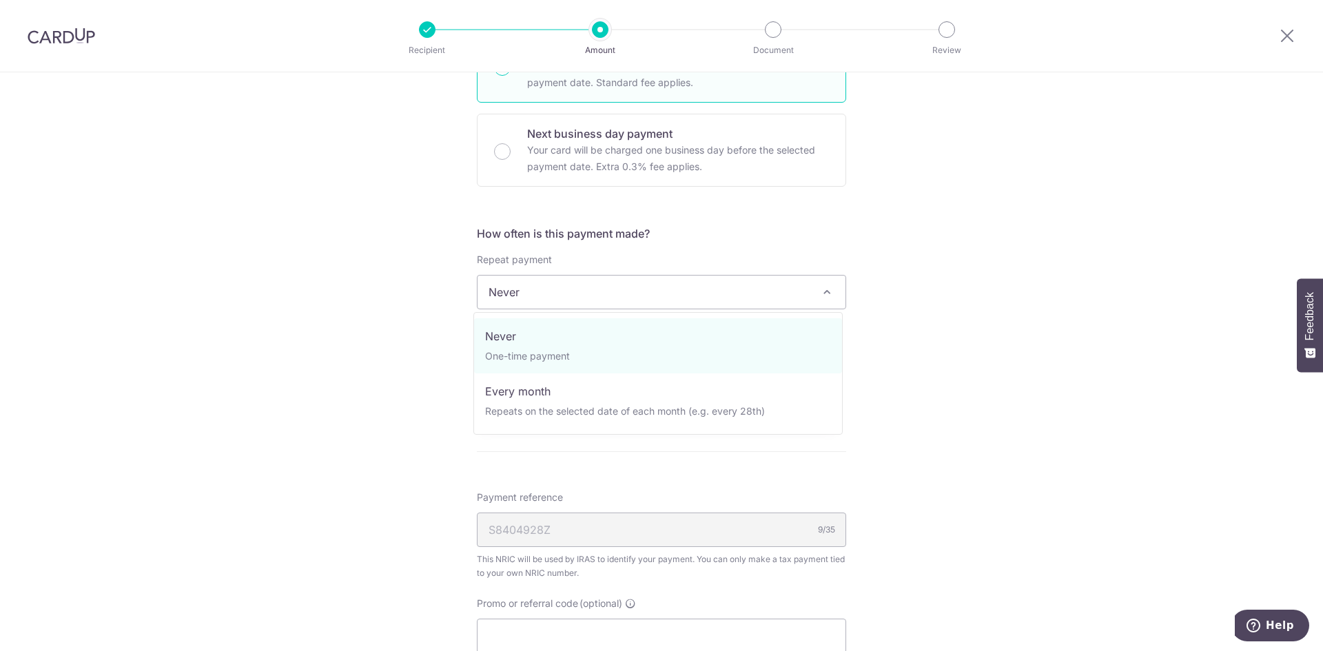
click at [705, 287] on span "Never" at bounding box center [661, 292] width 368 height 33
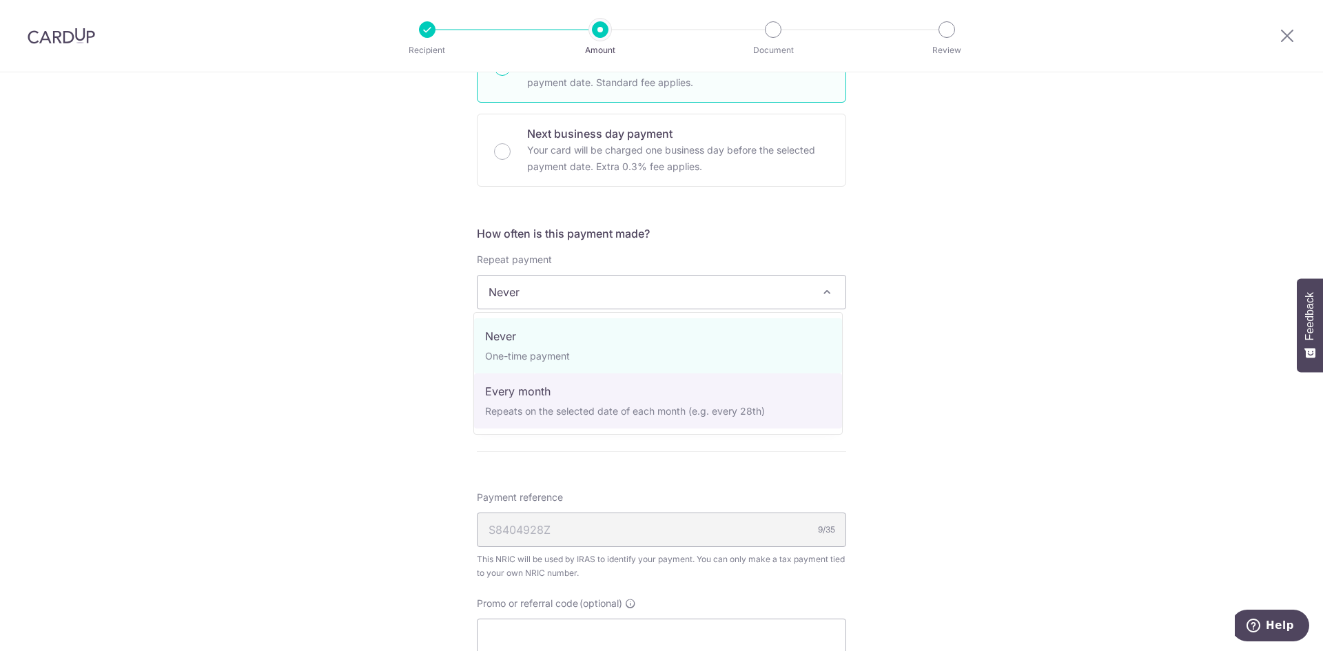
select select "3"
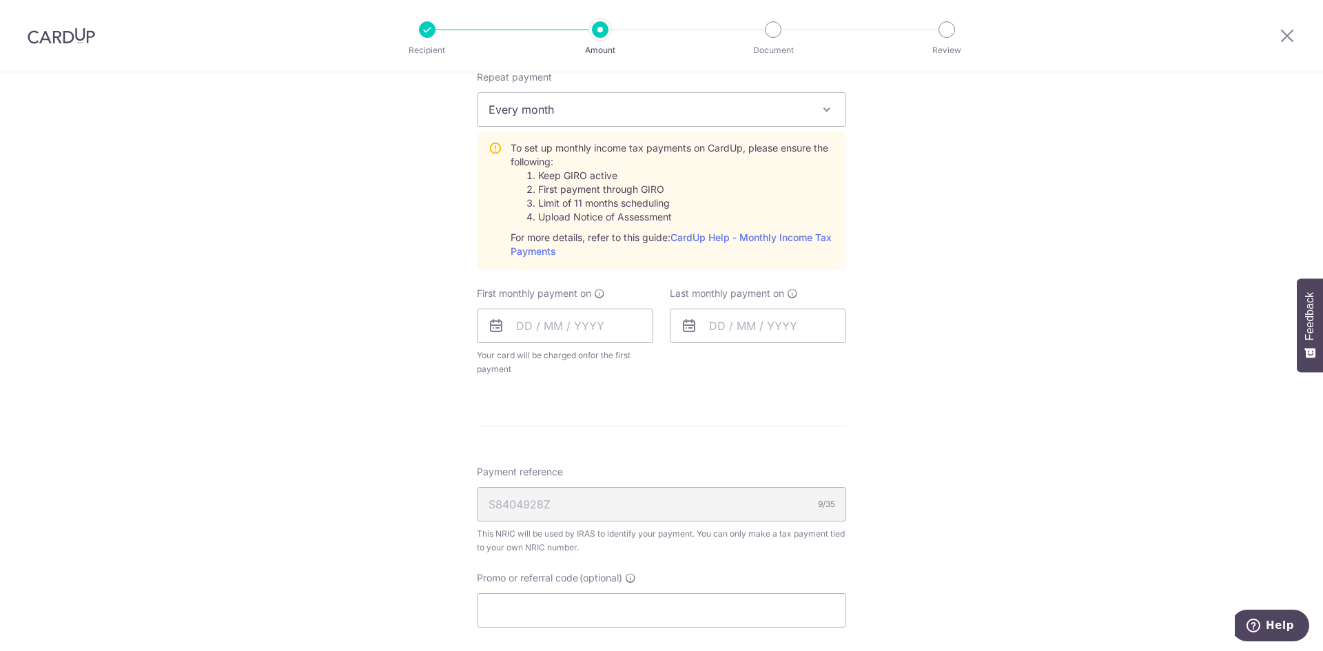
scroll to position [620, 0]
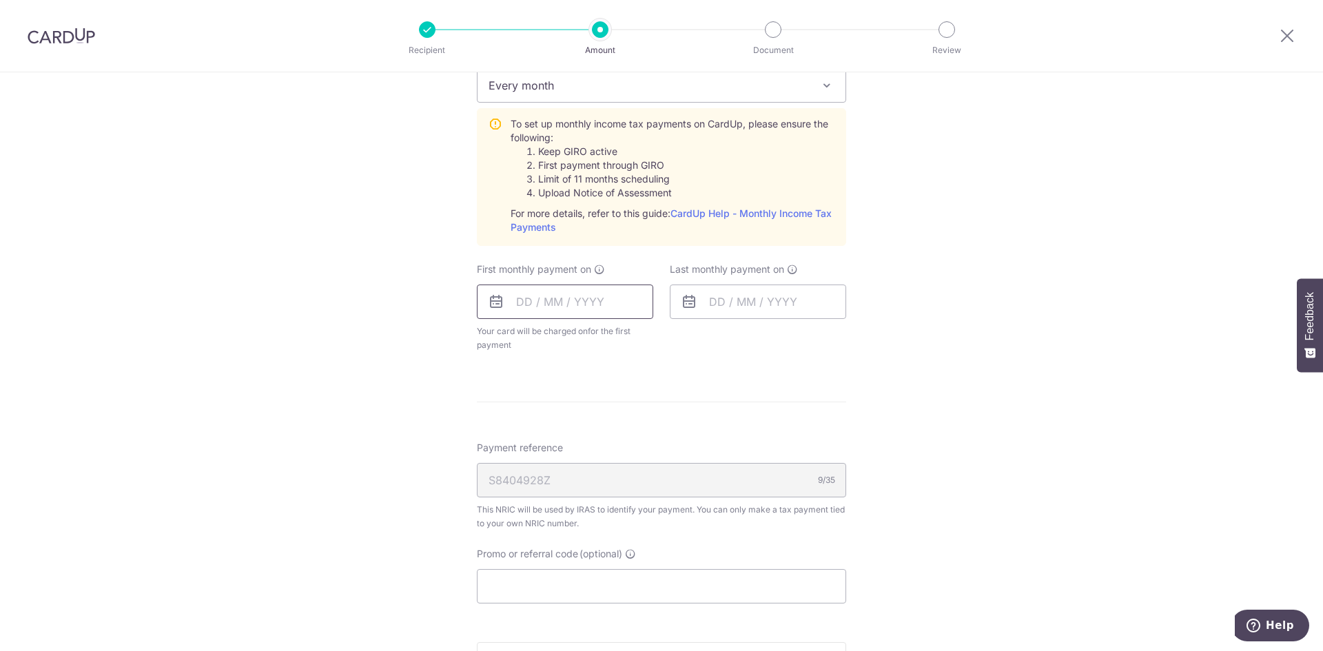
click at [557, 301] on input "text" at bounding box center [565, 302] width 176 height 34
click at [401, 393] on div "Tell us more about your payment Enter one-time or monthly payment amount SGD 4,…" at bounding box center [661, 170] width 1323 height 1436
click at [550, 306] on input "text" at bounding box center [565, 302] width 176 height 34
click at [528, 482] on link "22" at bounding box center [532, 482] width 22 height 22
type input "[DATE]"
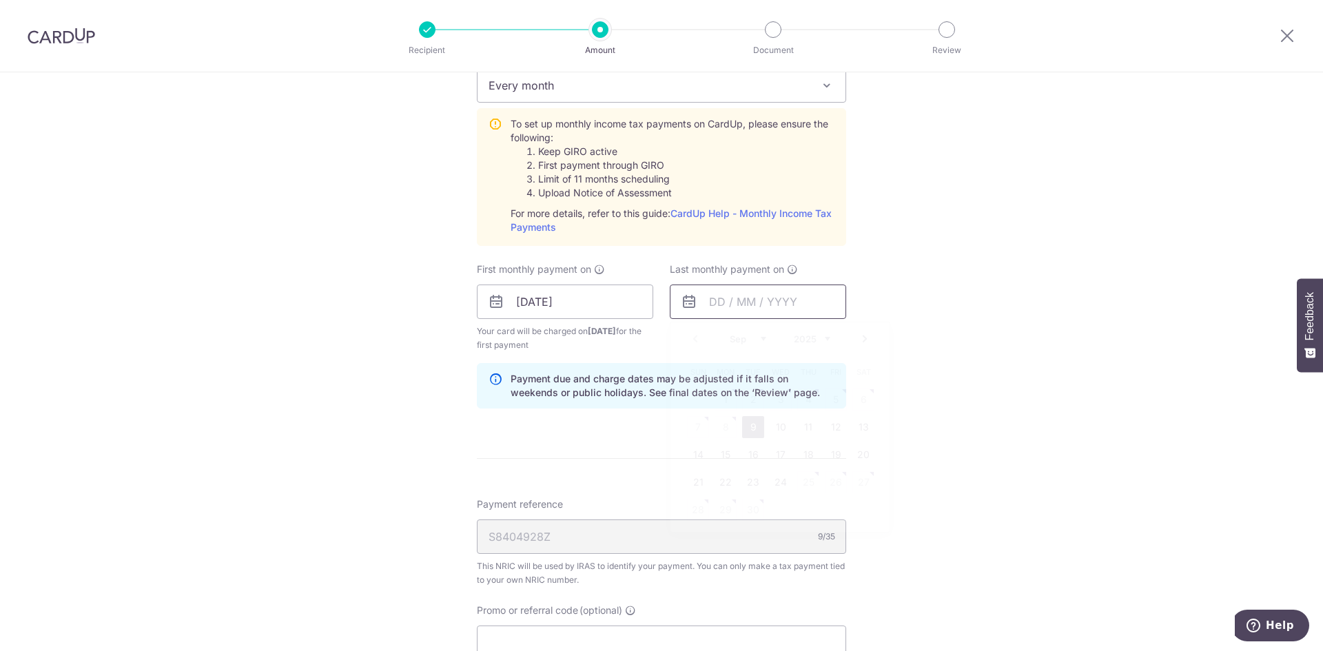
click at [739, 305] on input "text" at bounding box center [758, 302] width 176 height 34
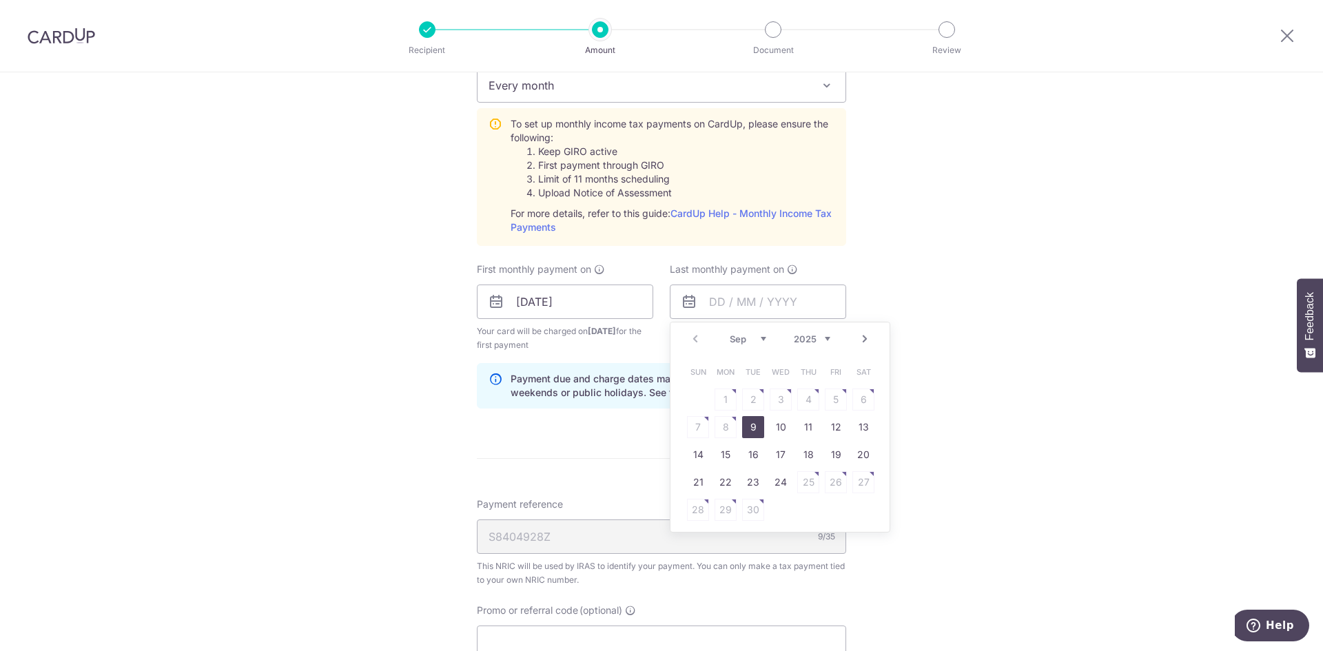
click at [759, 338] on select "Sep Oct Nov Dec" at bounding box center [748, 338] width 37 height 11
click at [759, 341] on select "Sep Oct Nov Dec" at bounding box center [748, 338] width 37 height 11
click at [825, 339] on select "2025 2026" at bounding box center [812, 338] width 37 height 11
click at [759, 340] on select "Jan Feb Mar Apr May Jun Jul Aug Sep Oct" at bounding box center [748, 338] width 37 height 11
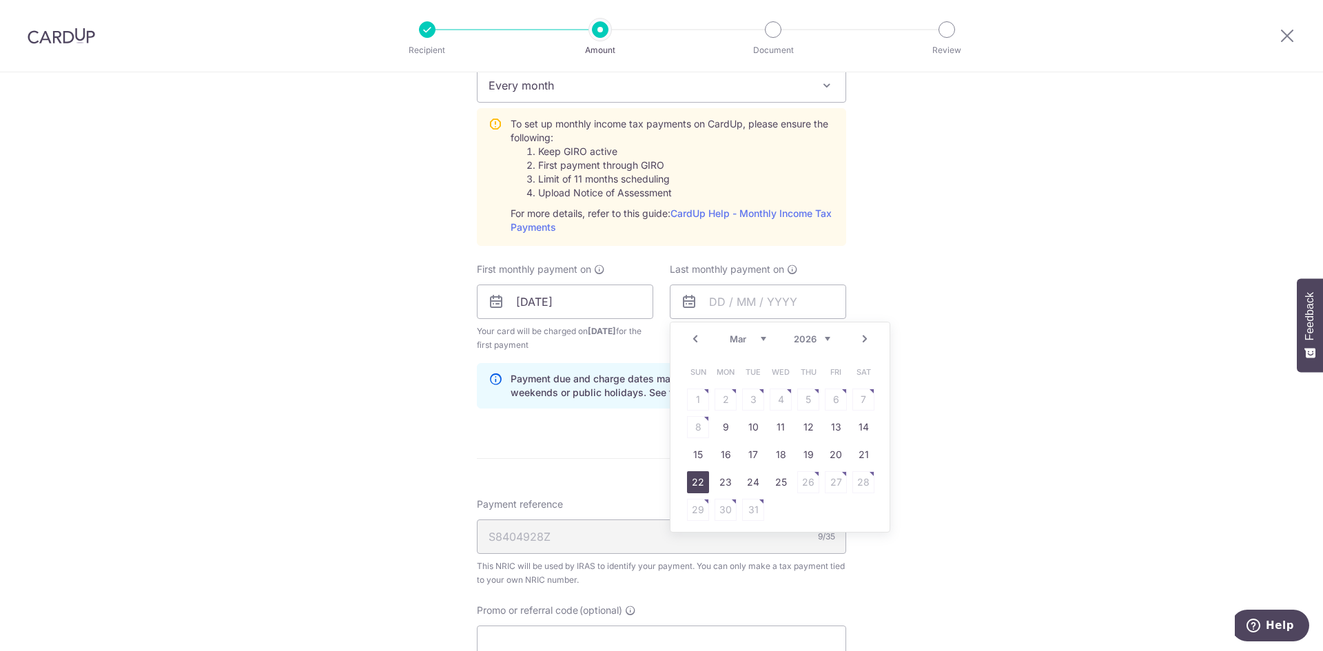
click at [699, 482] on link "22" at bounding box center [698, 482] width 22 height 22
type input "22/03/2026"
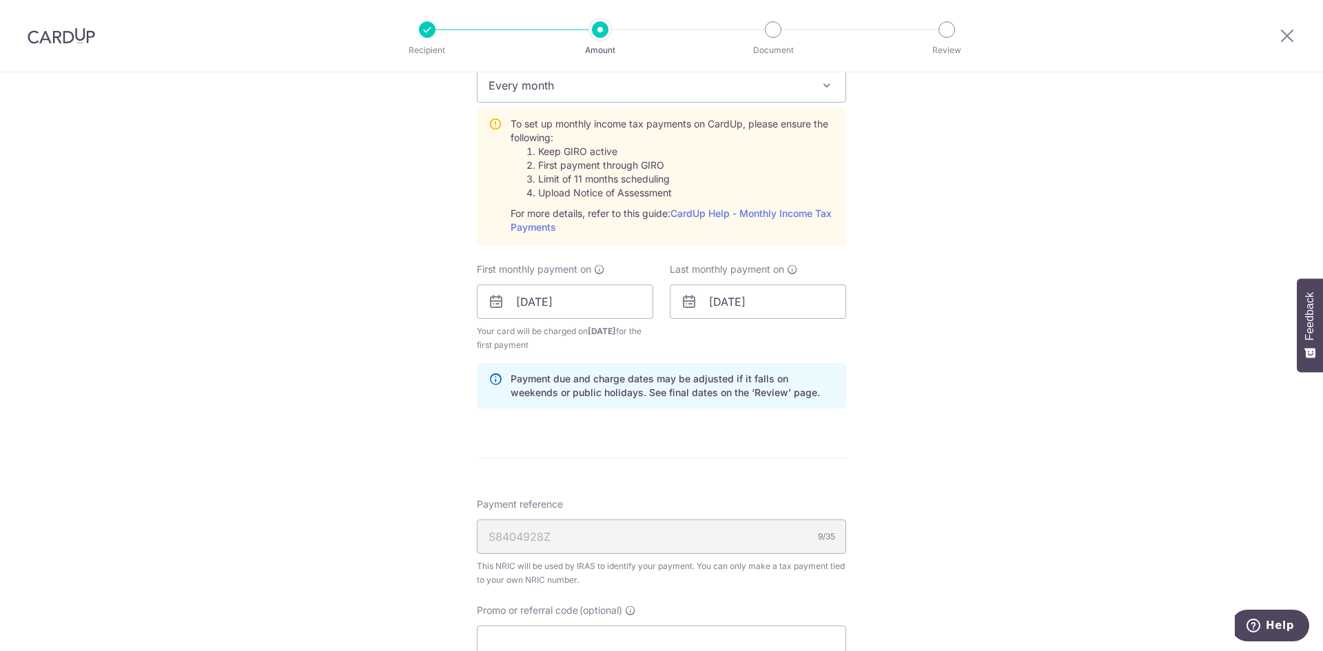
click at [739, 443] on form "Enter one-time or monthly payment amount SGD 4,204.00 4204.00 The total tax pay…" at bounding box center [661, 211] width 369 height 1337
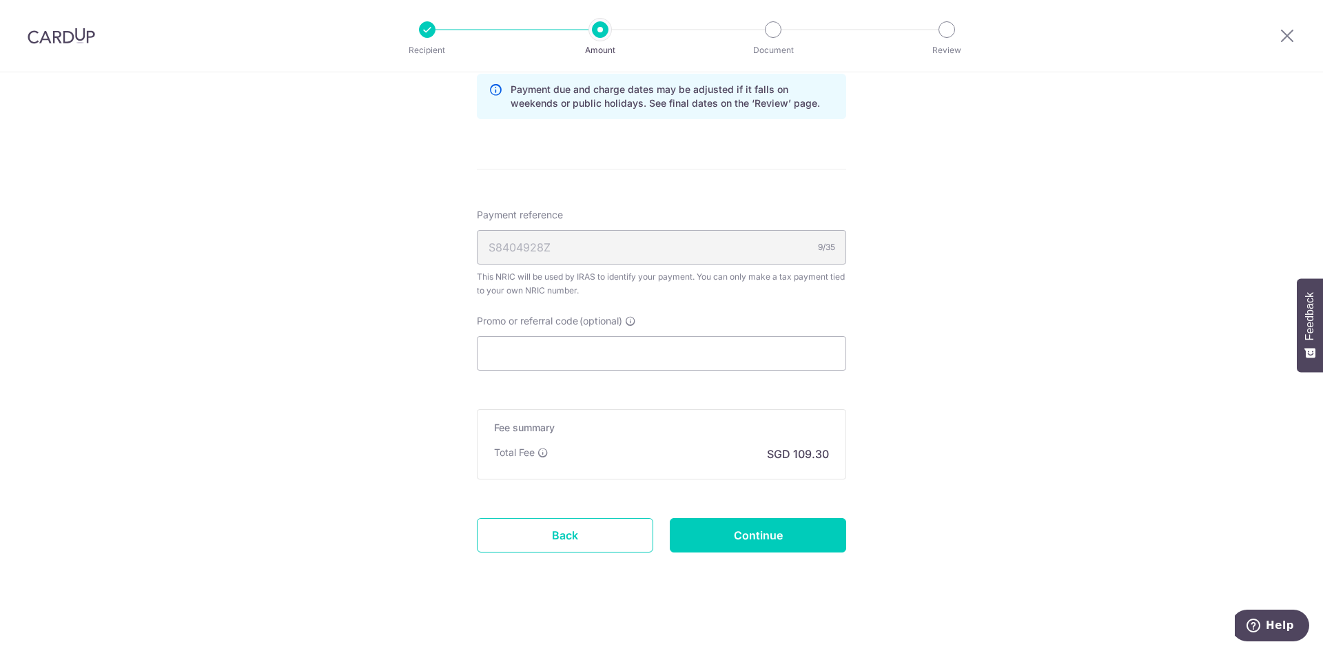
scroll to position [914, 0]
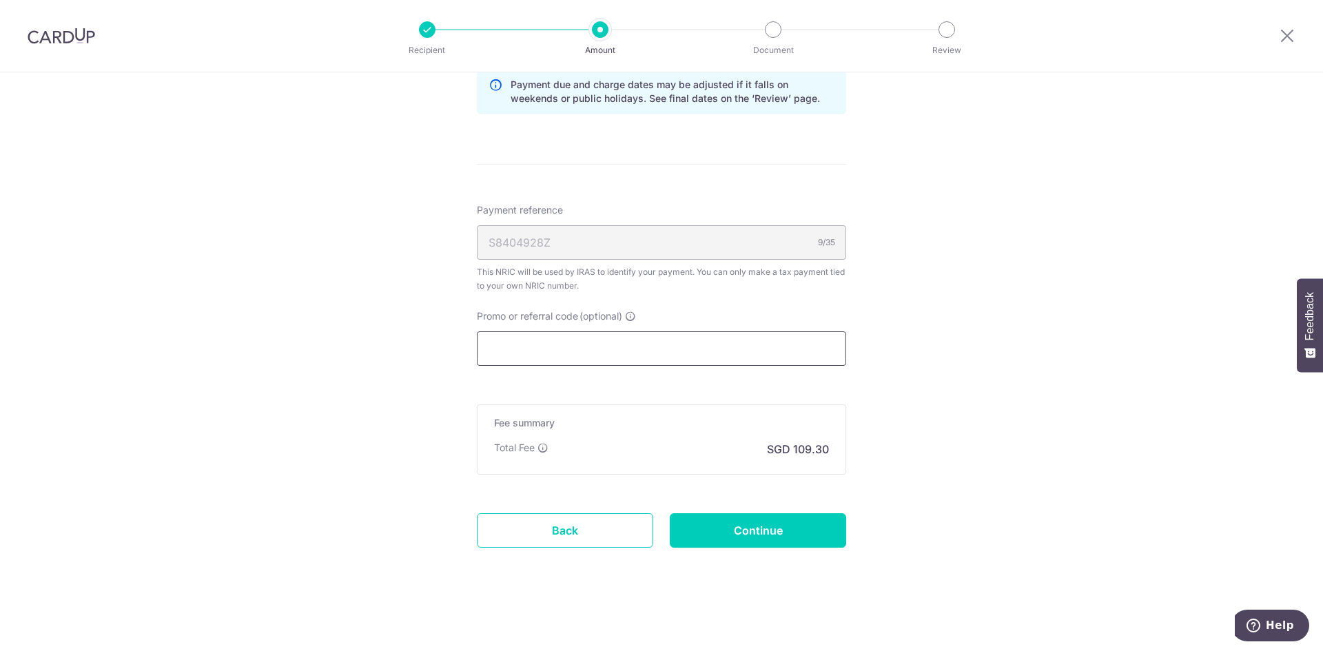
click at [630, 351] on input "Promo or referral code (optional)" at bounding box center [661, 348] width 369 height 34
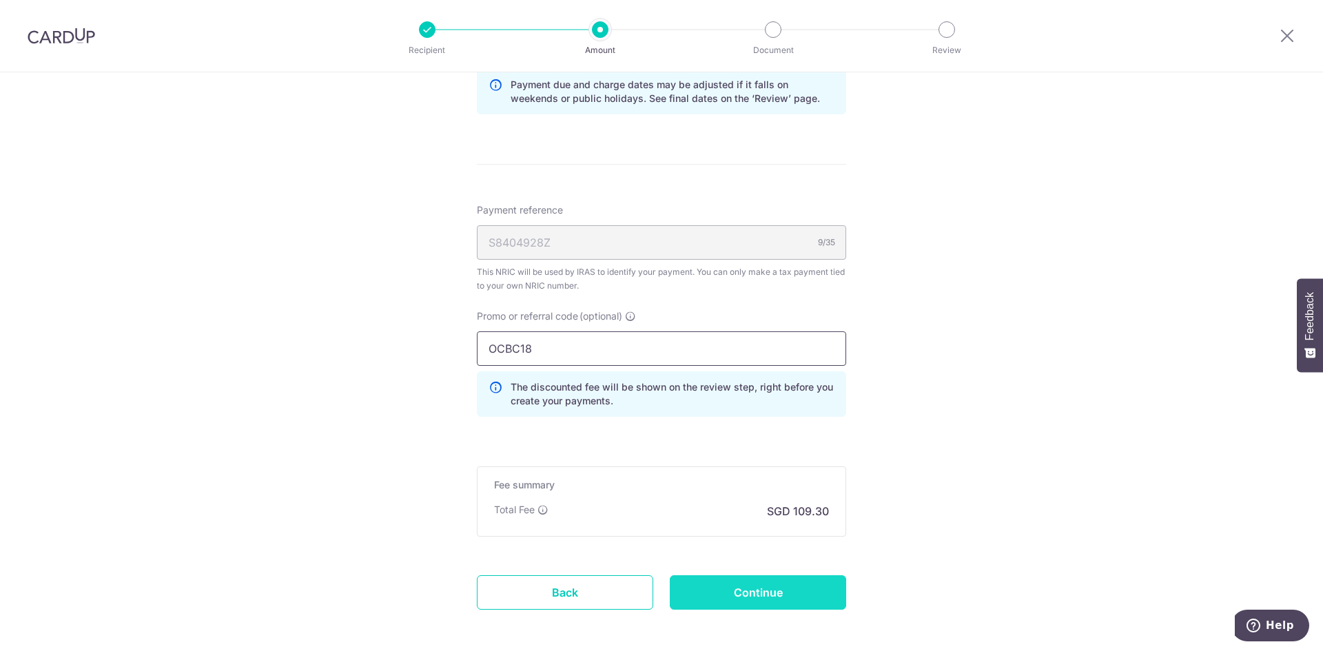
type input "OCBC18"
click at [781, 590] on input "Continue" at bounding box center [758, 592] width 176 height 34
type input "Create Schedule"
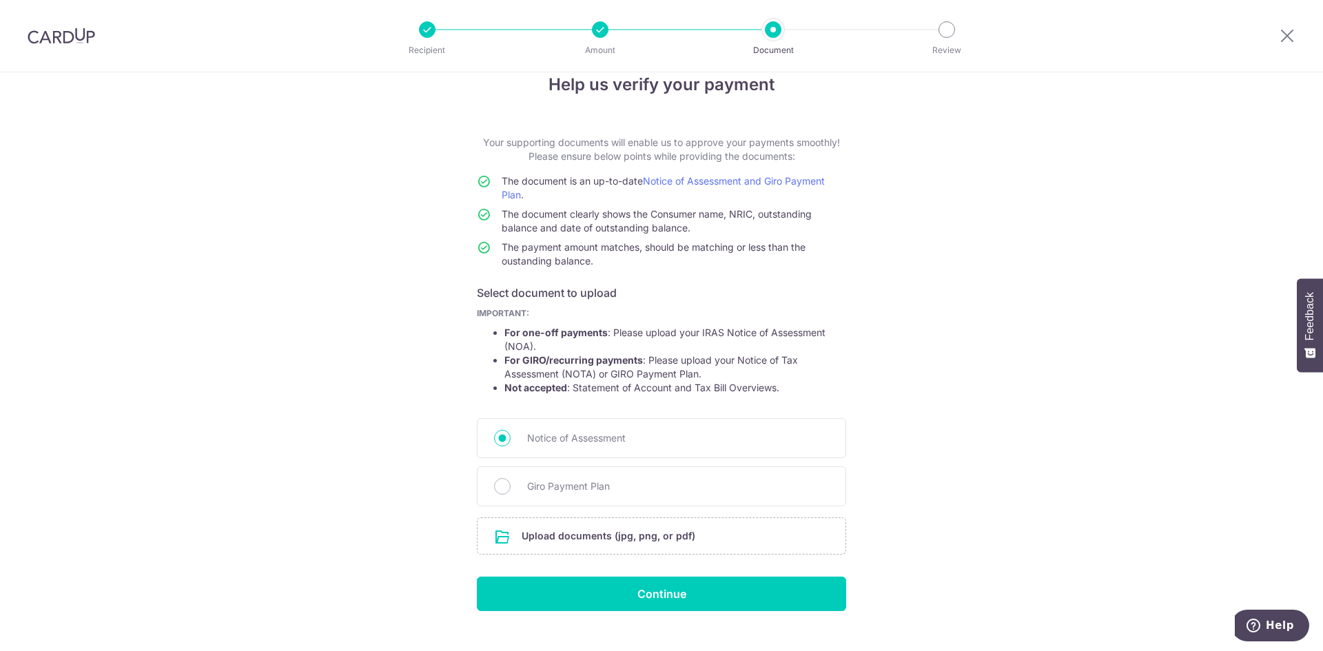
scroll to position [52, 0]
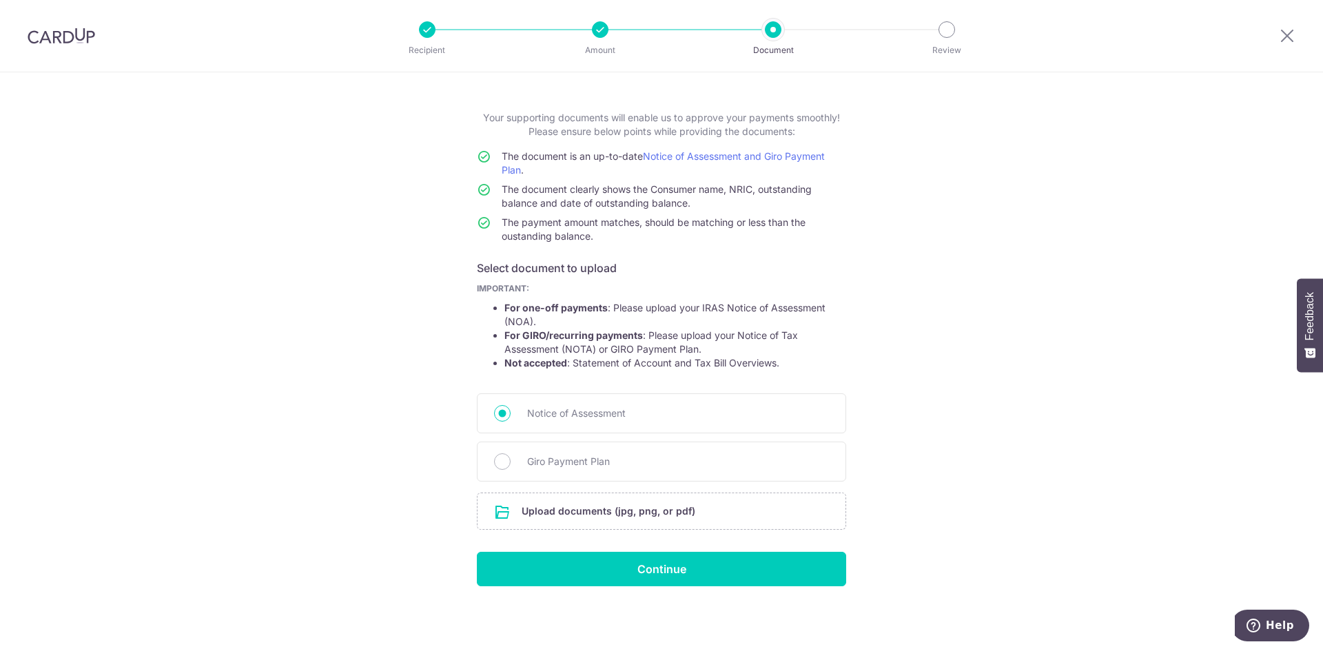
click at [55, 34] on img at bounding box center [62, 36] width 68 height 17
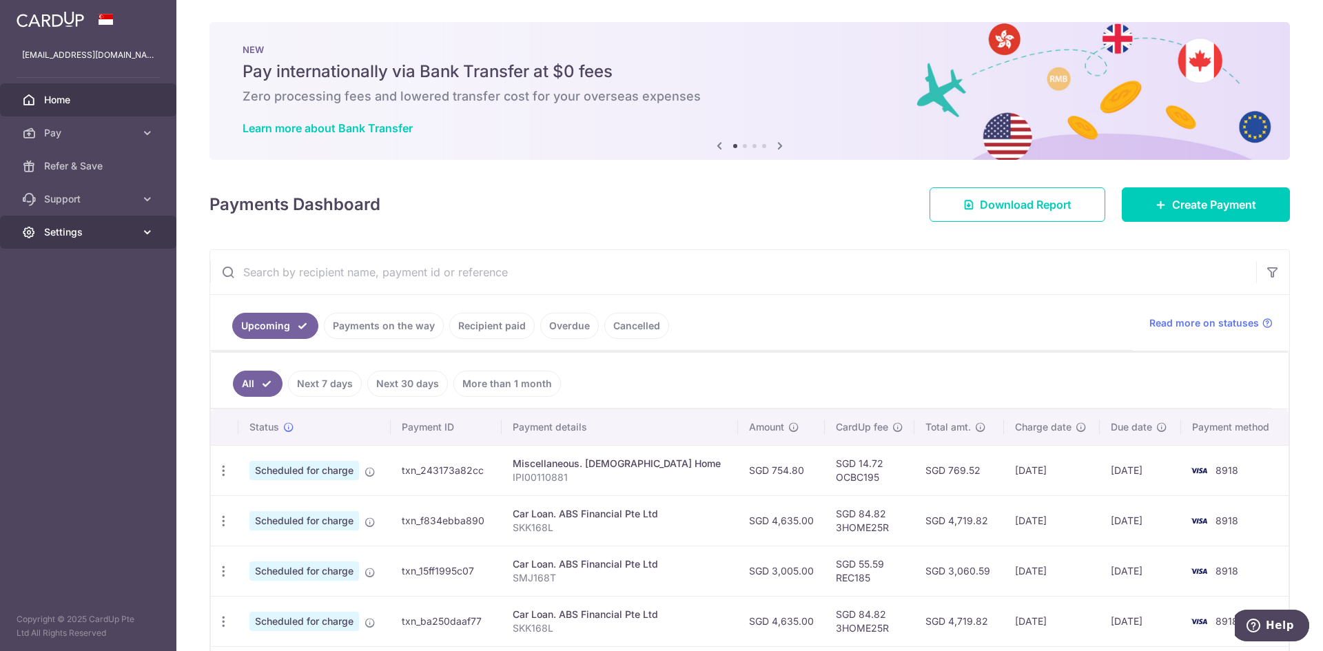
click at [83, 227] on span "Settings" at bounding box center [89, 232] width 91 height 14
drag, startPoint x: 700, startPoint y: 223, endPoint x: 708, endPoint y: 227, distance: 9.2
click at [700, 223] on div "× Pause Schedule Pause all future payments in this series Pause just this one p…" at bounding box center [749, 325] width 1146 height 651
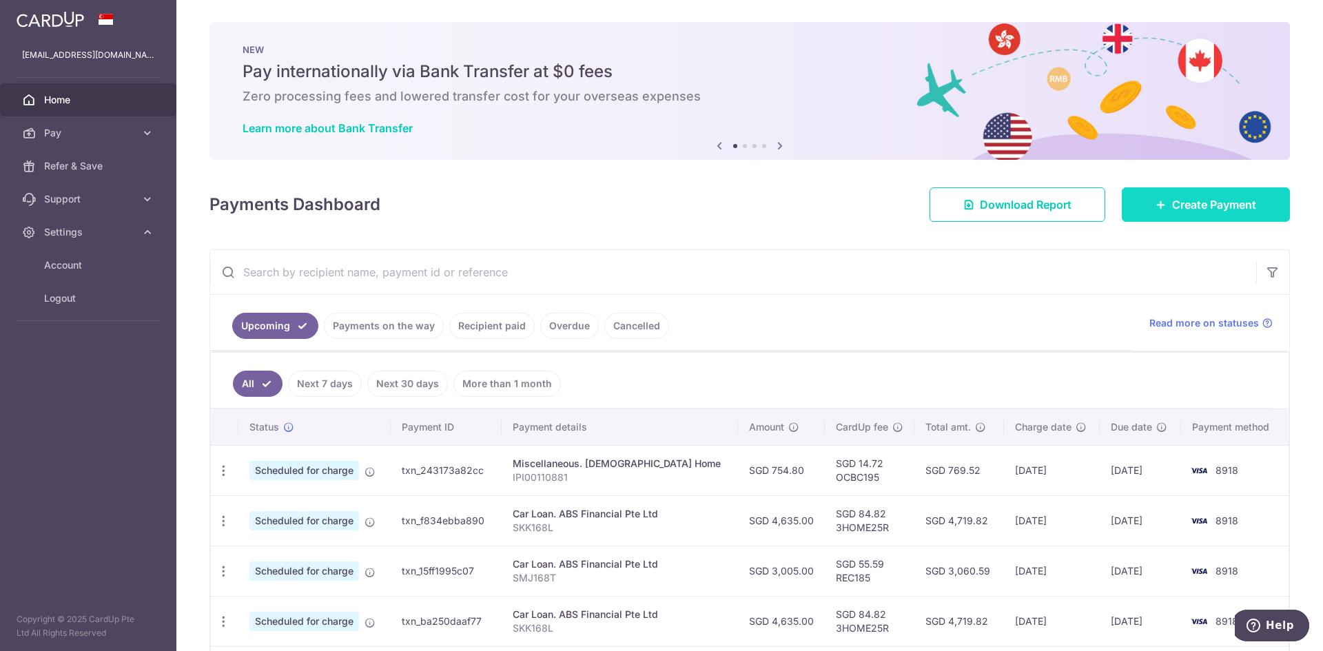
click at [1157, 201] on icon at bounding box center [1160, 204] width 11 height 11
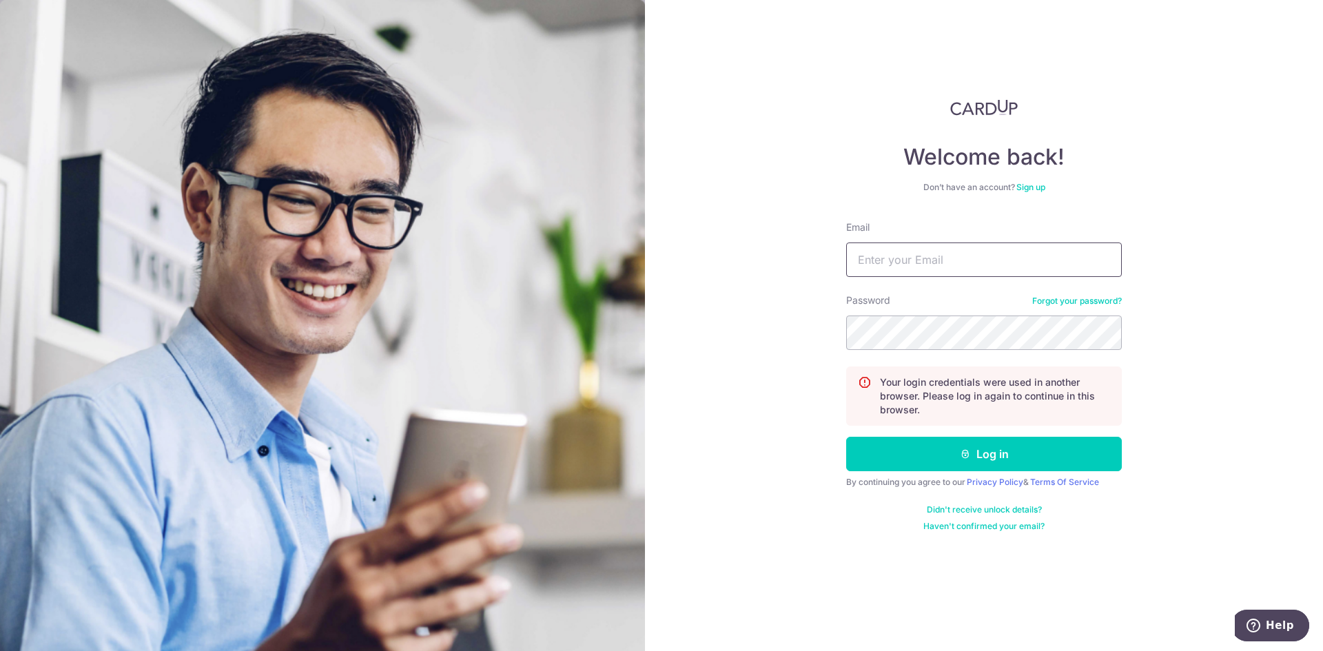
click at [984, 274] on input "Email" at bounding box center [984, 259] width 276 height 34
type input "[EMAIL_ADDRESS][DOMAIN_NAME]"
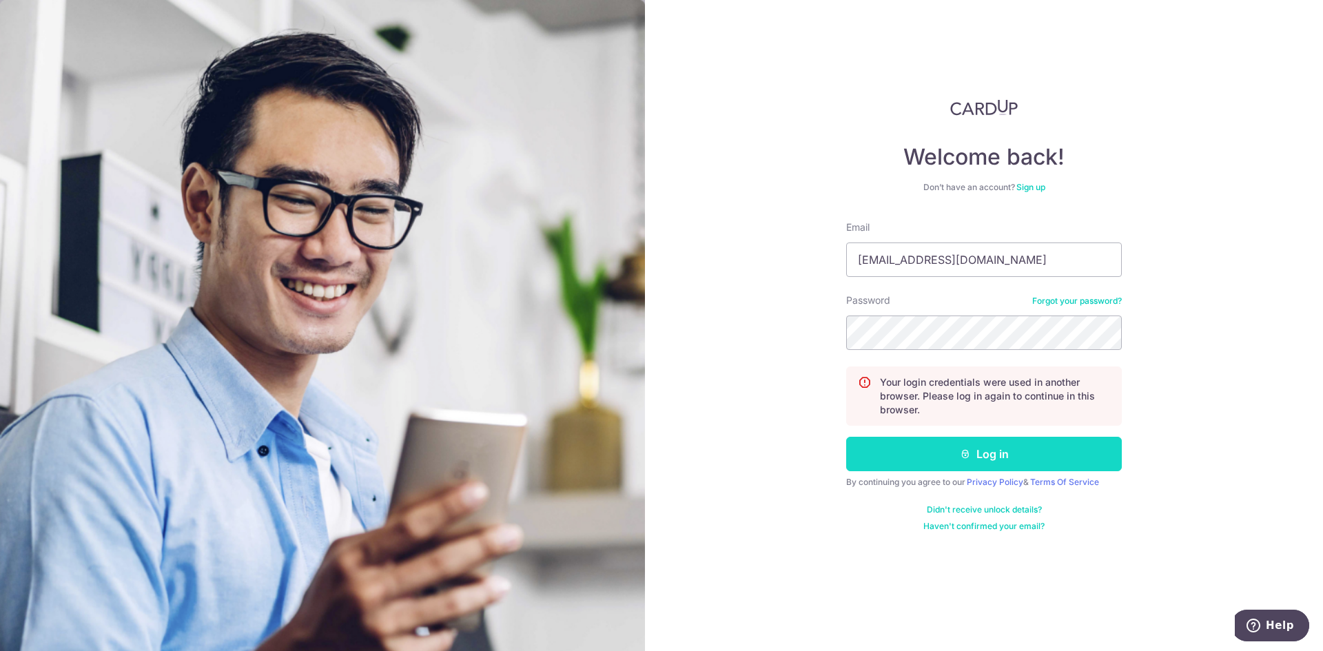
click at [979, 467] on button "Log in" at bounding box center [984, 454] width 276 height 34
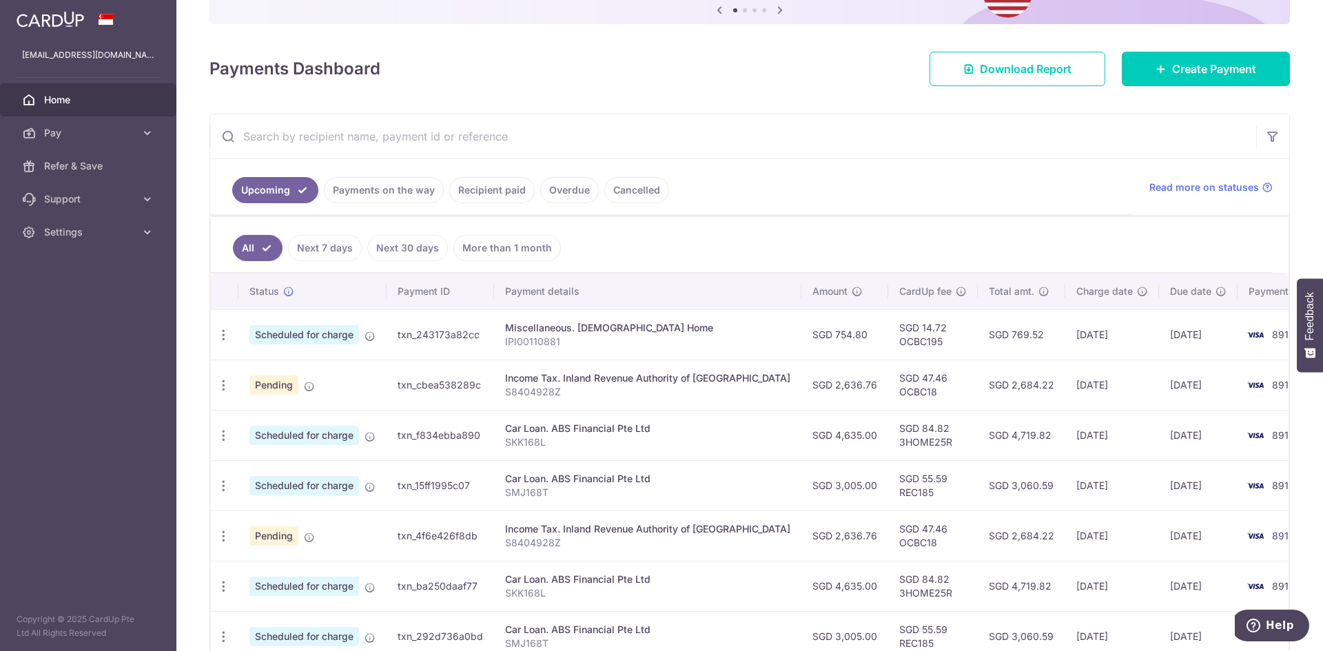
scroll to position [138, 0]
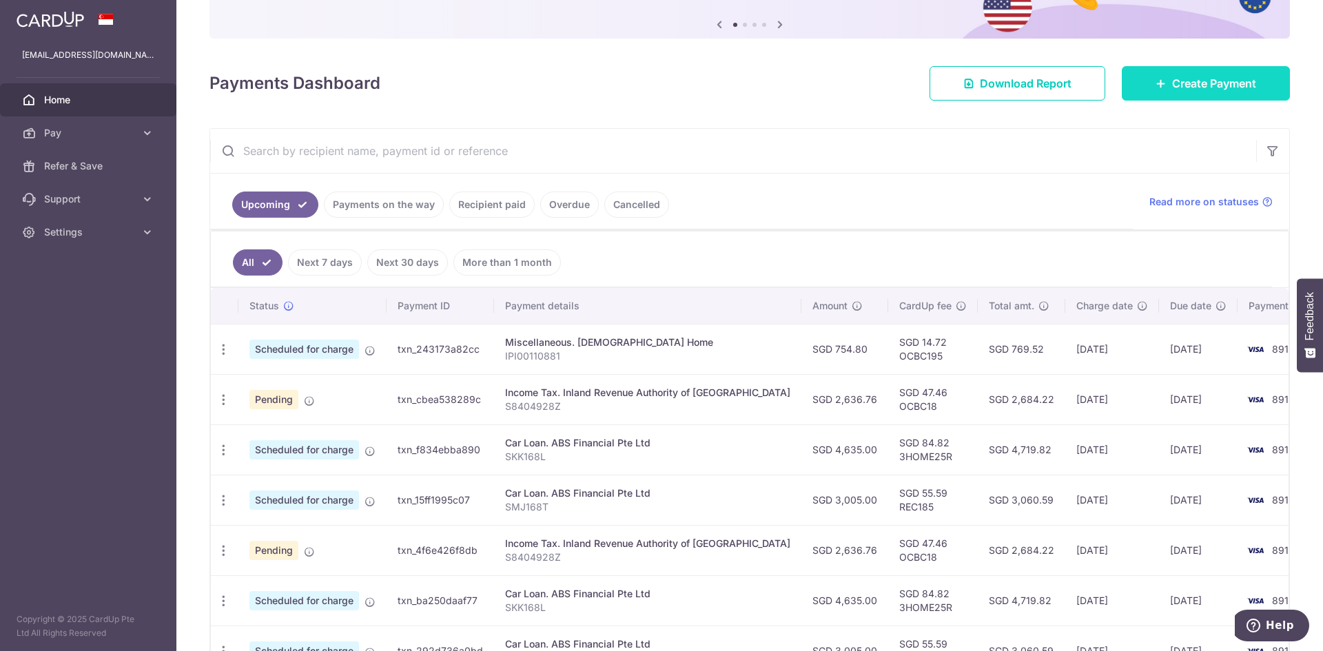
click at [1211, 85] on span "Create Payment" at bounding box center [1214, 83] width 84 height 17
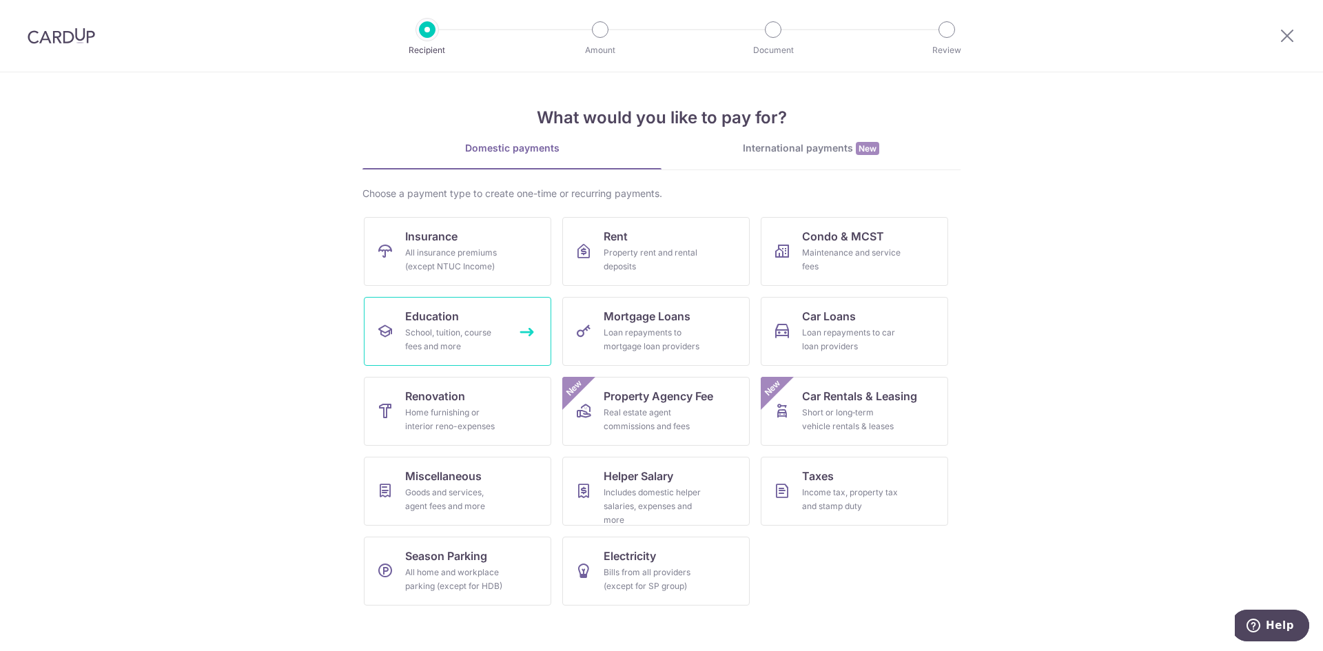
click at [467, 342] on div "School, tuition, course fees and more" at bounding box center [454, 340] width 99 height 28
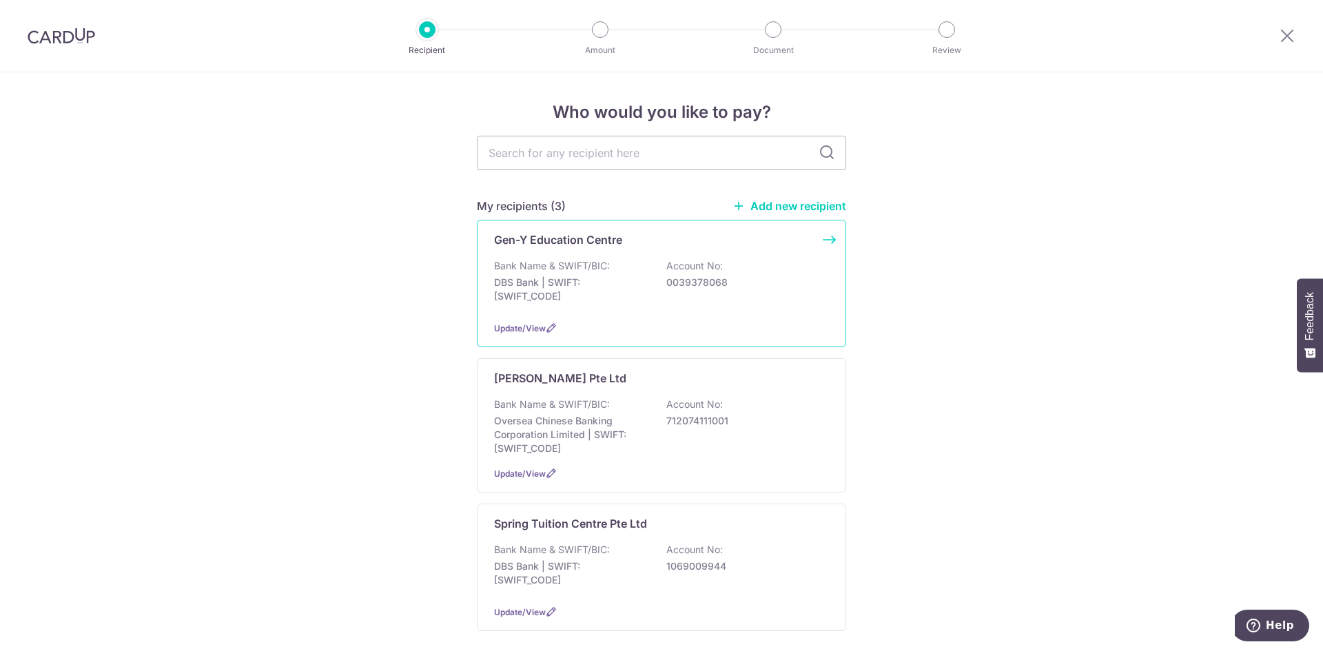
click at [591, 287] on p "DBS Bank | SWIFT: [SWIFT_CODE]" at bounding box center [571, 290] width 154 height 28
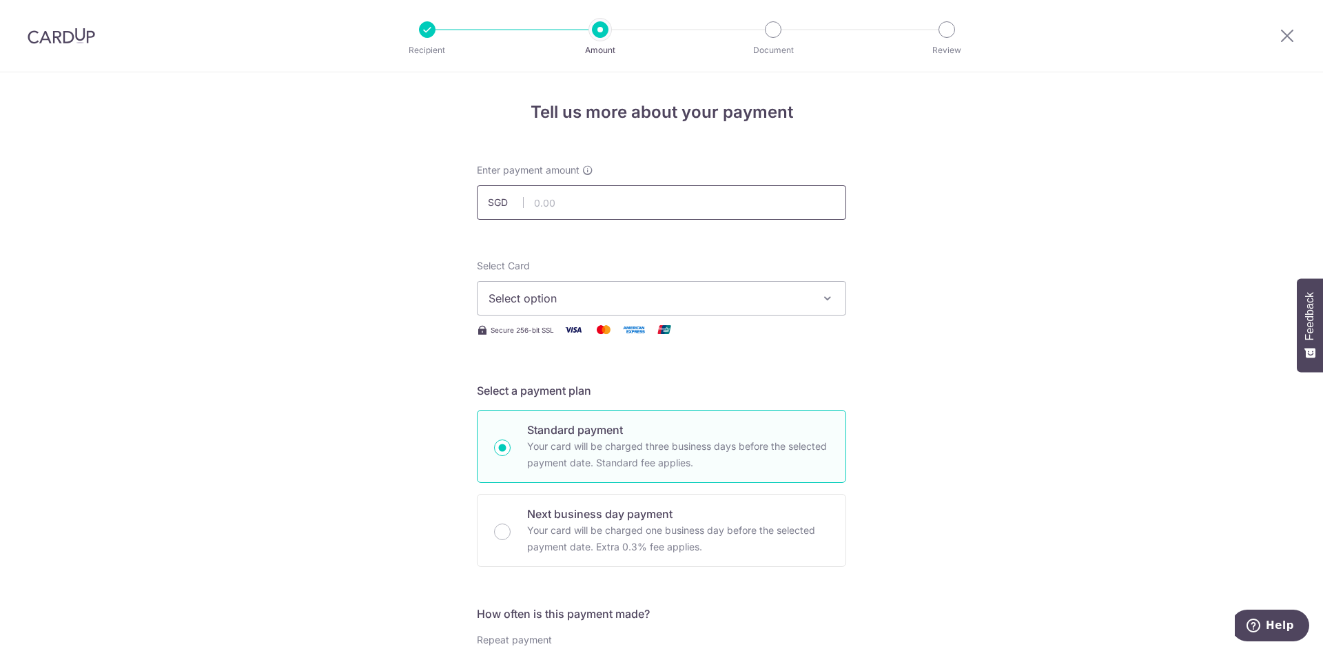
click at [614, 206] on input "text" at bounding box center [661, 202] width 369 height 34
type input "210.00"
click at [756, 315] on button "Select option" at bounding box center [661, 298] width 369 height 34
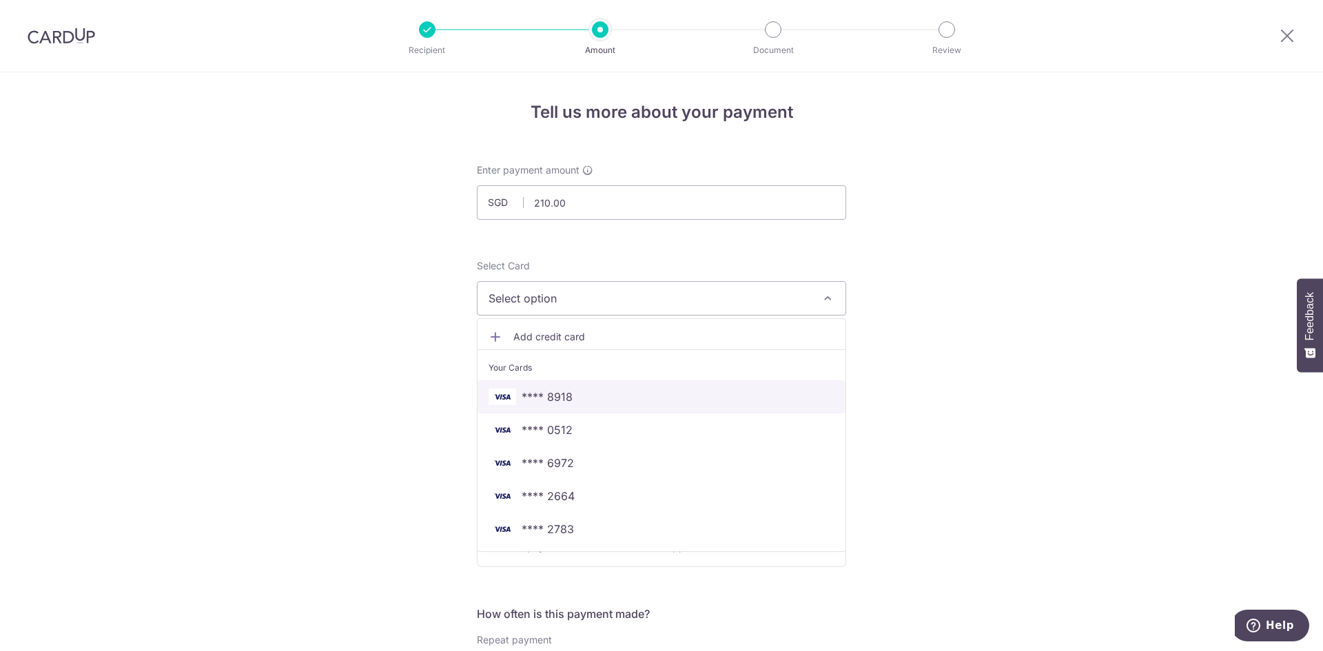
click at [681, 389] on span "**** 8918" at bounding box center [661, 397] width 346 height 17
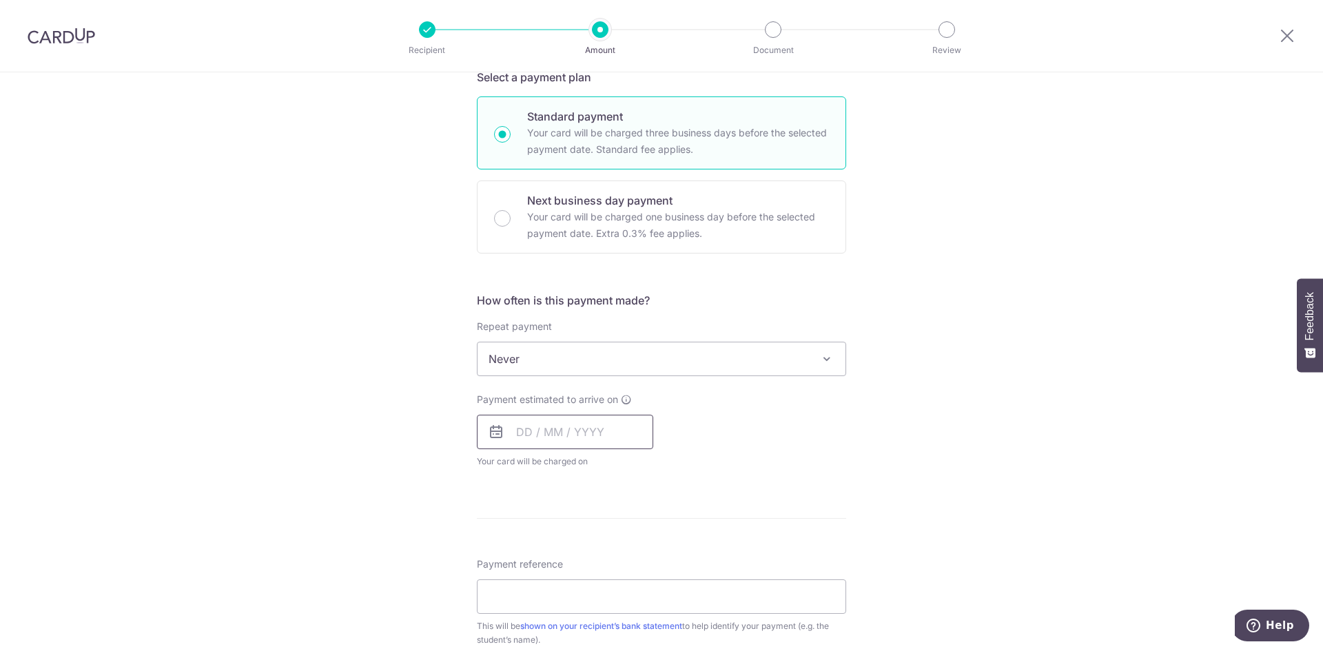
scroll to position [344, 0]
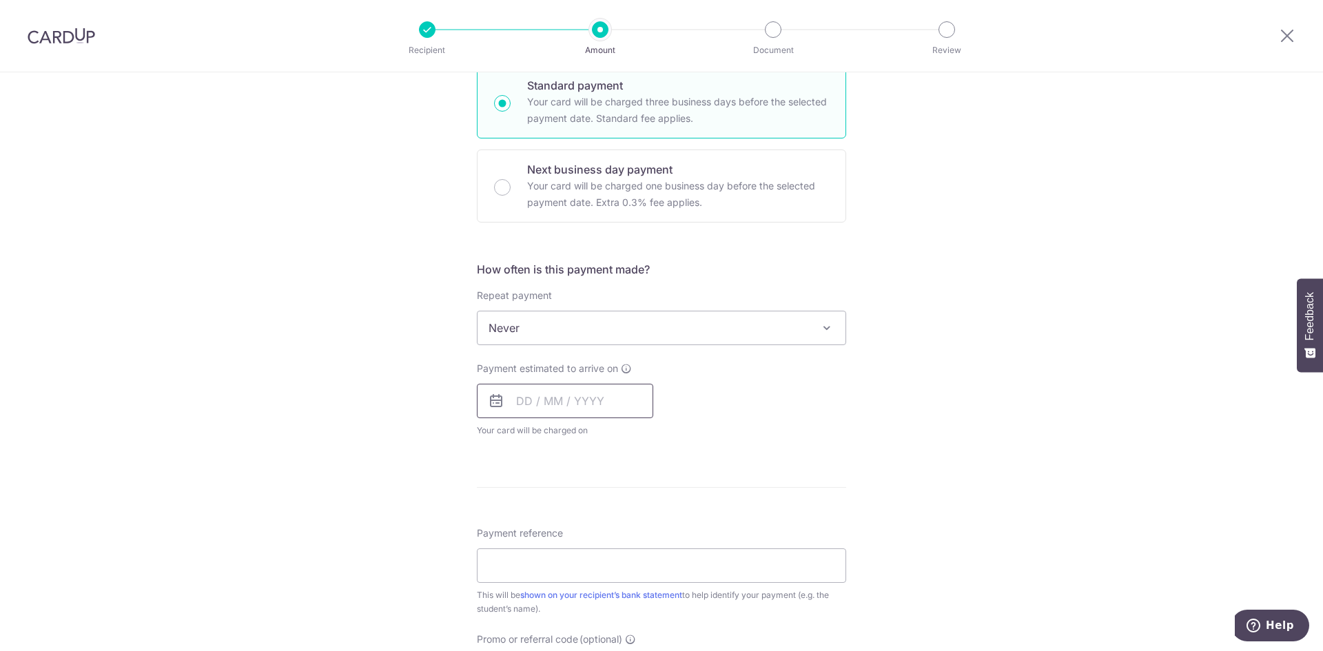
click at [590, 405] on input "text" at bounding box center [565, 401] width 176 height 34
click at [560, 526] on link "9" at bounding box center [560, 526] width 22 height 22
type input "09/09/2025"
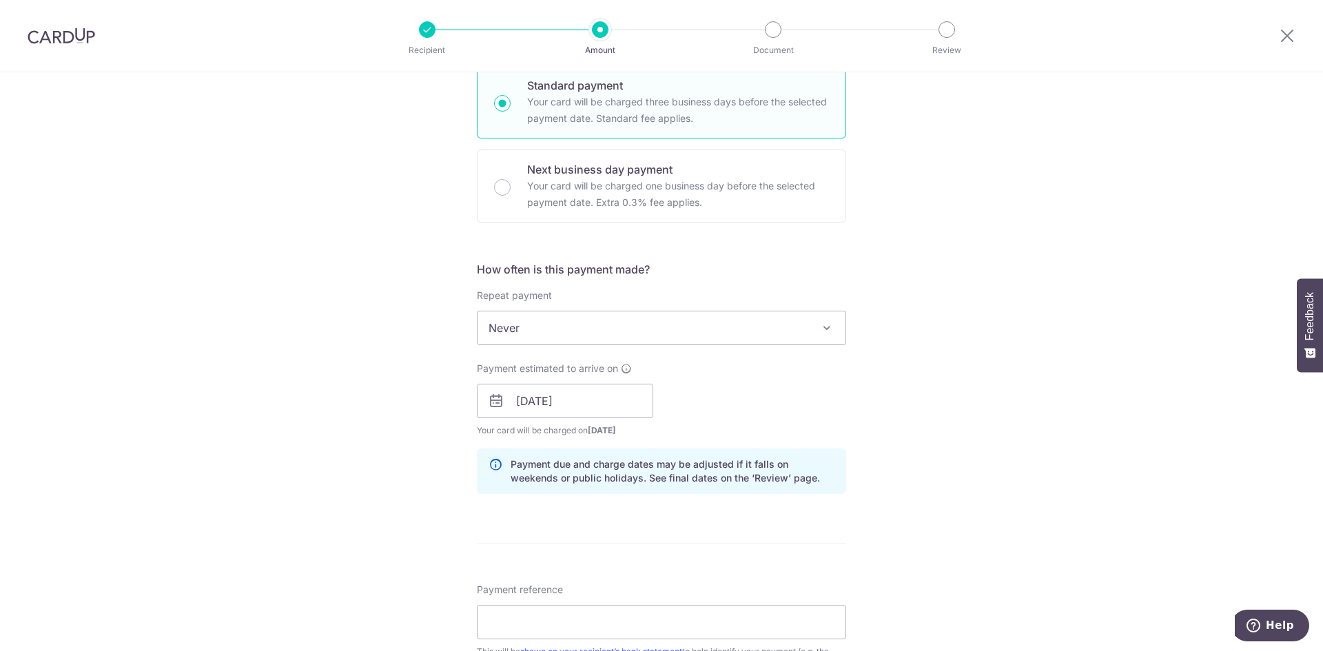
click at [776, 415] on div "Payment estimated to arrive on 09/09/2025 Prev Next Sep Oct Nov Dec 2025 2026 2…" at bounding box center [661, 400] width 386 height 76
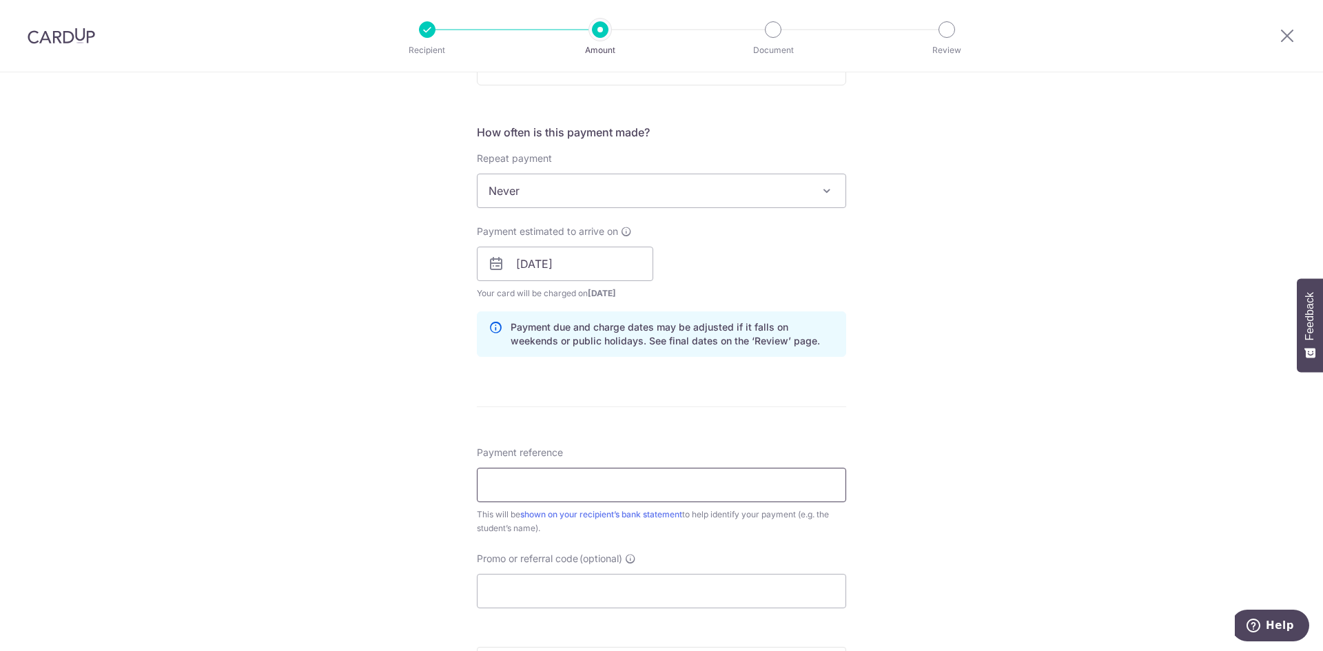
scroll to position [482, 0]
click at [676, 479] on input "Payment reference" at bounding box center [661, 484] width 369 height 34
type input "Su Jiaxuan"
click at [726, 453] on div "Payment reference Su Jiaxuan 10/35 This will be shown on your recipient’s bank …" at bounding box center [661, 490] width 369 height 90
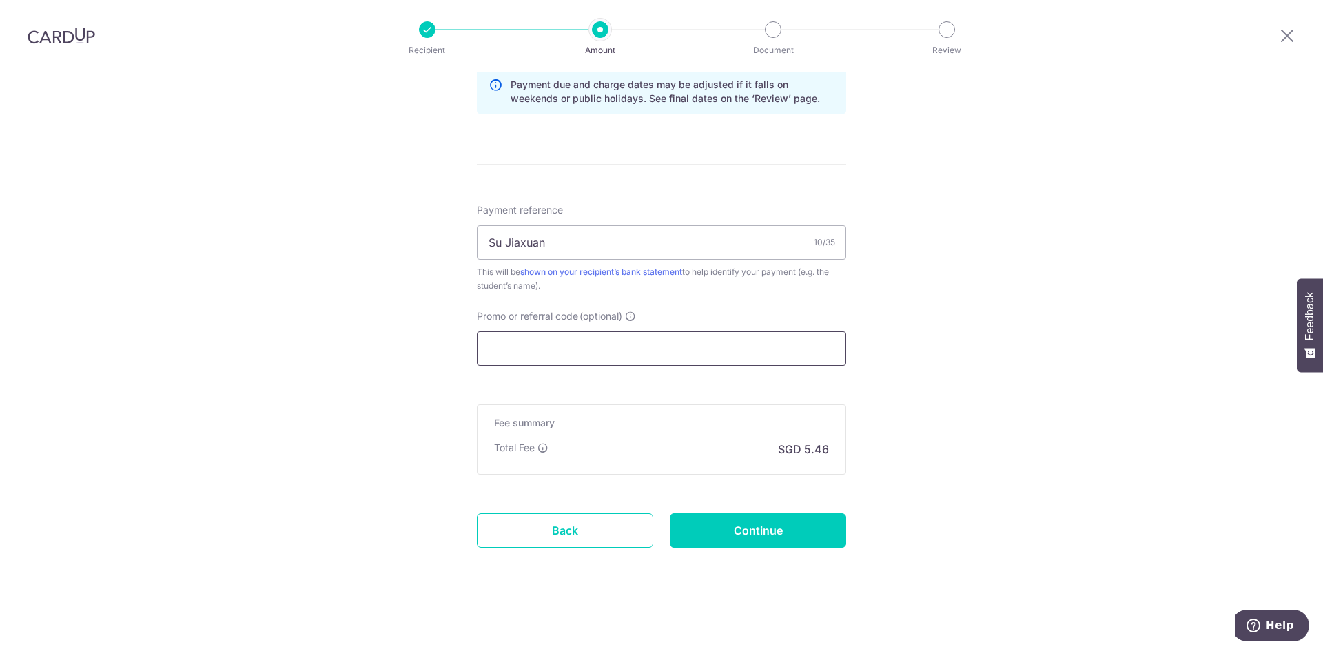
click at [619, 340] on input "Promo or referral code (optional)" at bounding box center [661, 348] width 369 height 34
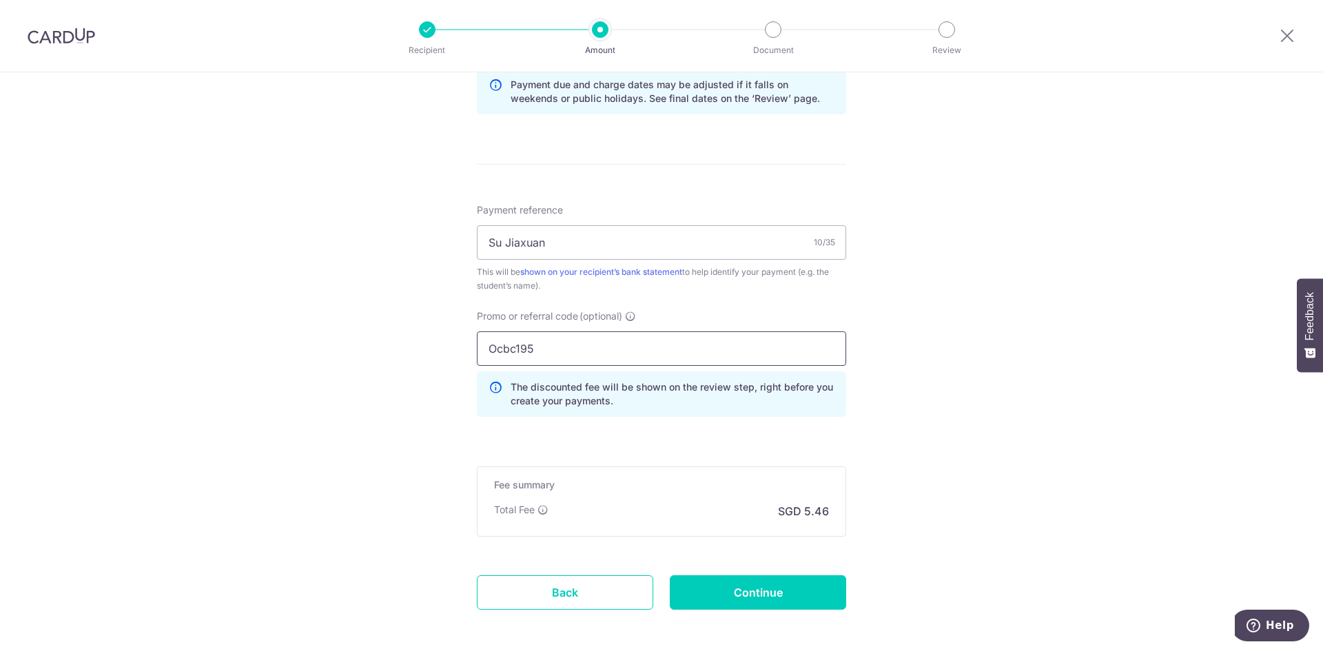
click at [511, 348] on input "Ocbc195" at bounding box center [661, 348] width 369 height 34
type input "OCBC195"
click at [783, 592] on input "Continue" at bounding box center [758, 592] width 176 height 34
type input "Create Schedule"
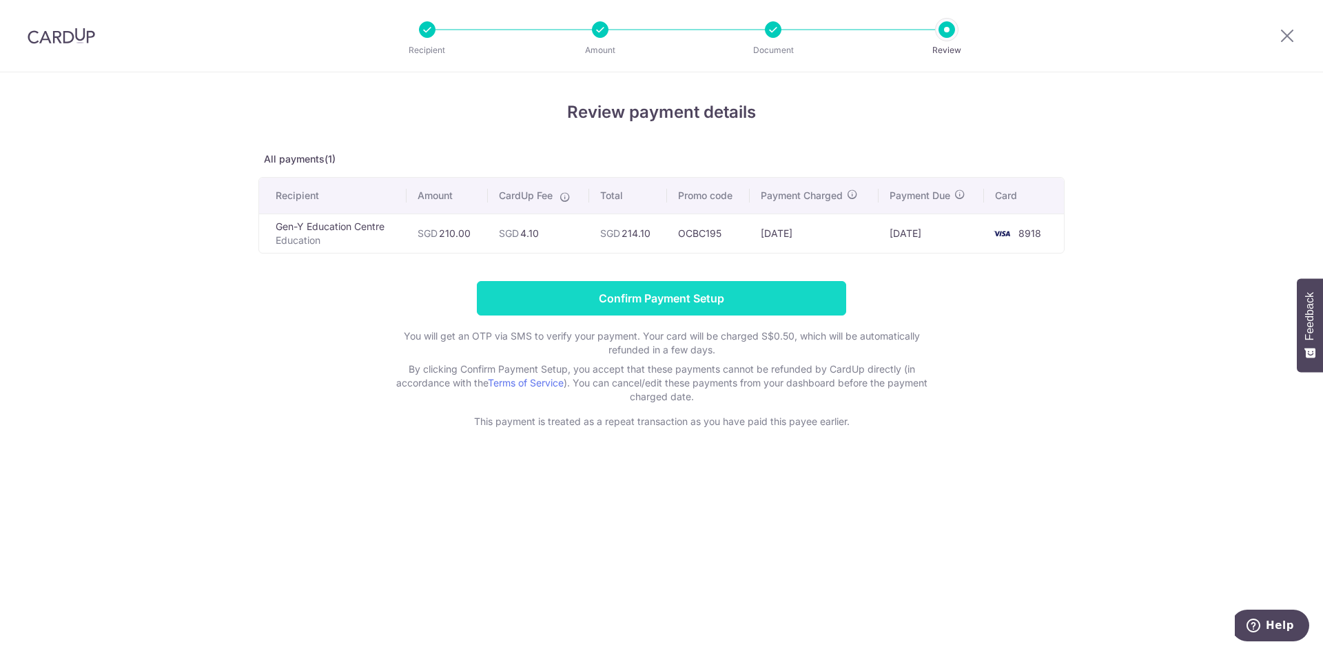
click at [655, 294] on input "Confirm Payment Setup" at bounding box center [661, 298] width 369 height 34
